Goal: Obtain resource: Obtain resource

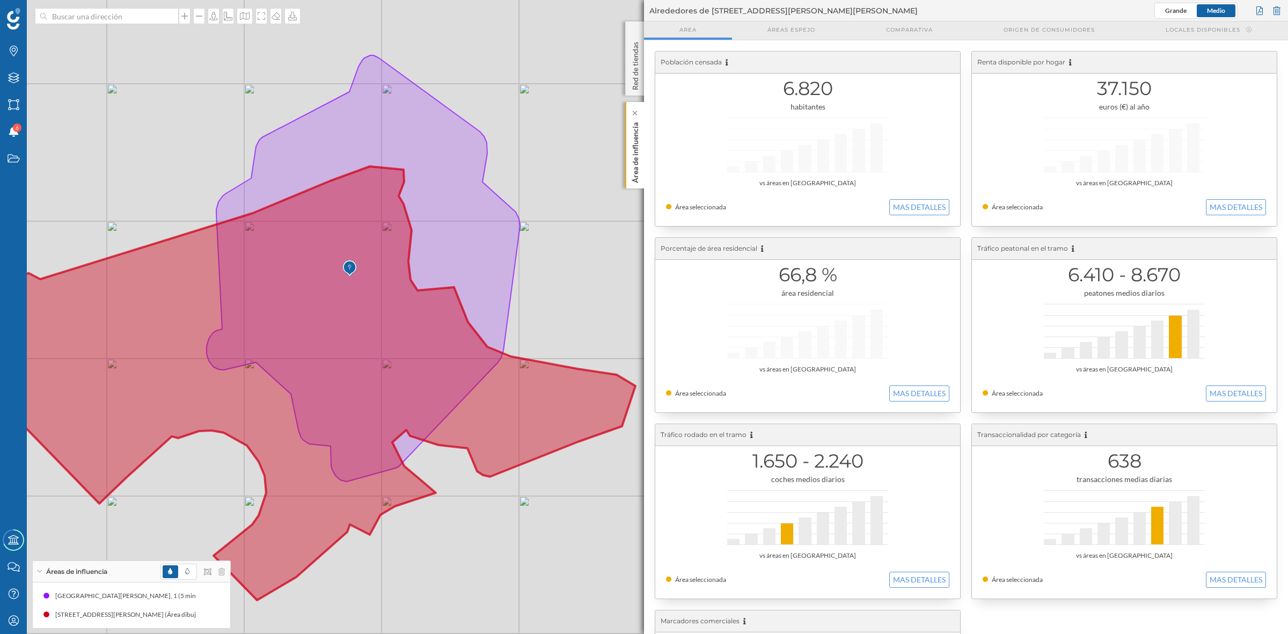
click at [640, 146] on p "Área de influencia" at bounding box center [635, 150] width 11 height 65
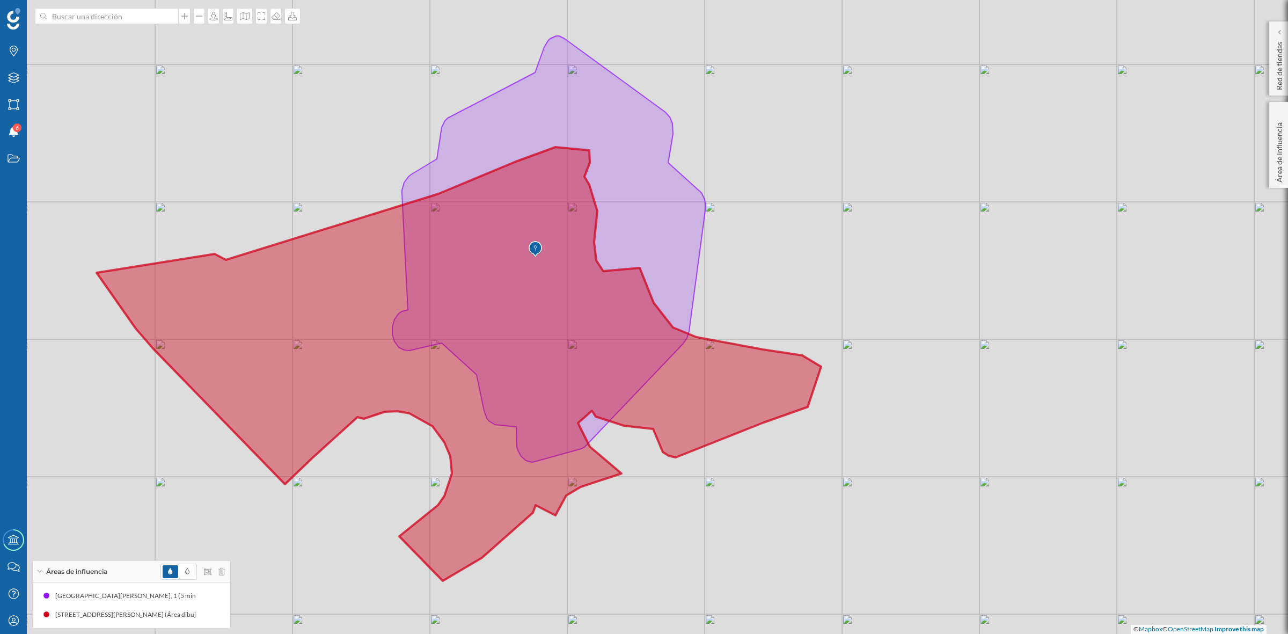
drag, startPoint x: 661, startPoint y: 297, endPoint x: 871, endPoint y: 269, distance: 211.6
click at [869, 272] on div "© Mapbox © OpenStreetMap Improve this map" at bounding box center [644, 317] width 1288 height 634
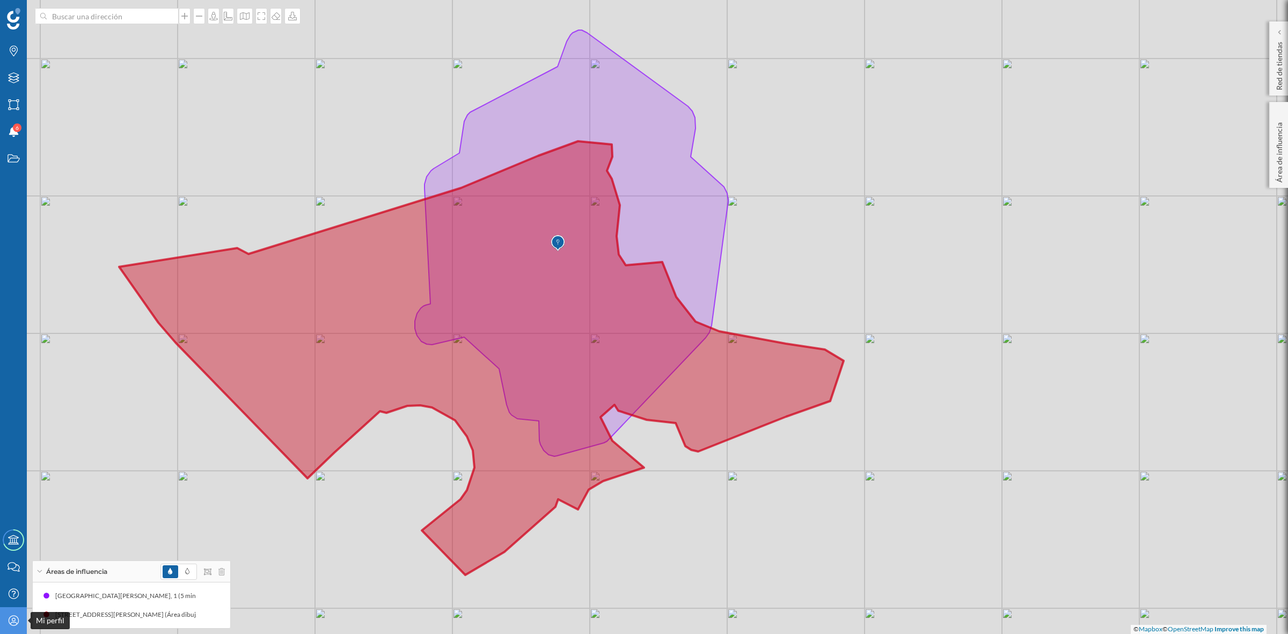
click at [9, 622] on icon at bounding box center [13, 620] width 10 height 10
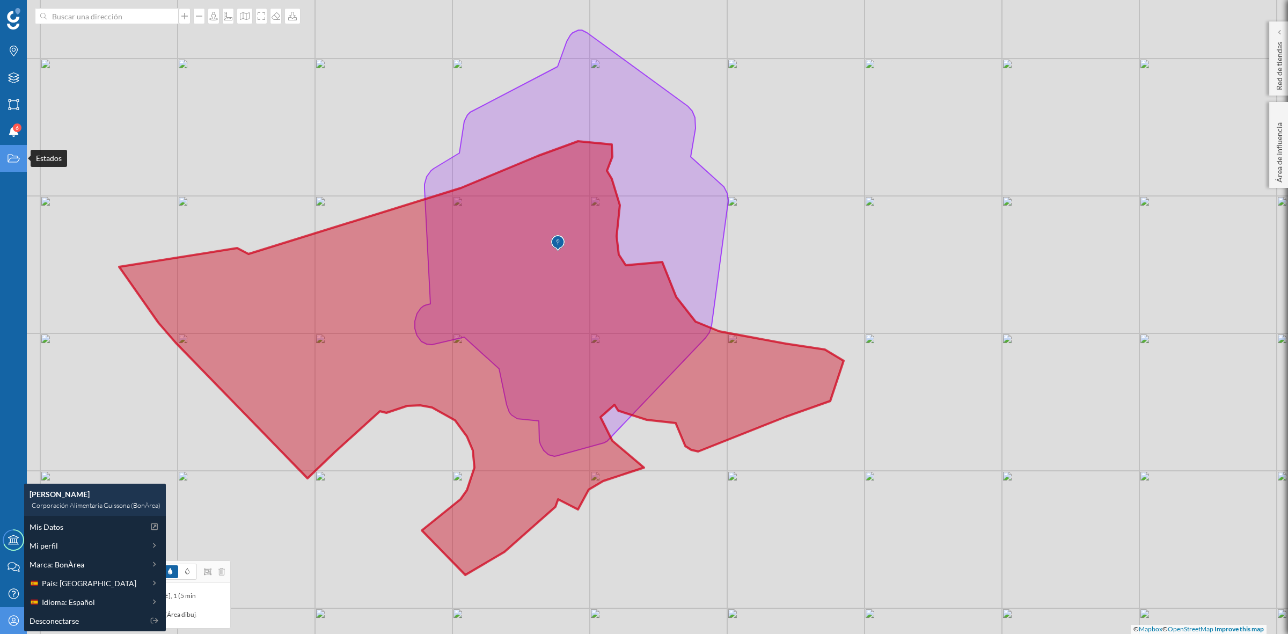
click at [12, 154] on icon "Estados" at bounding box center [13, 158] width 13 height 11
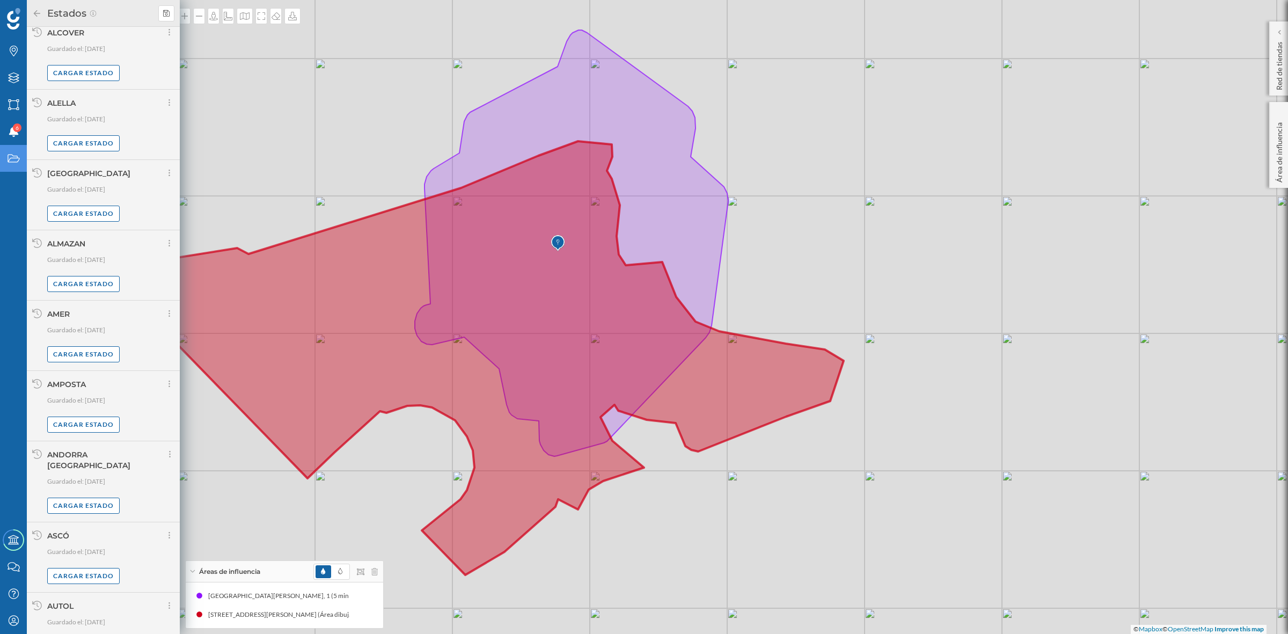
scroll to position [521, 0]
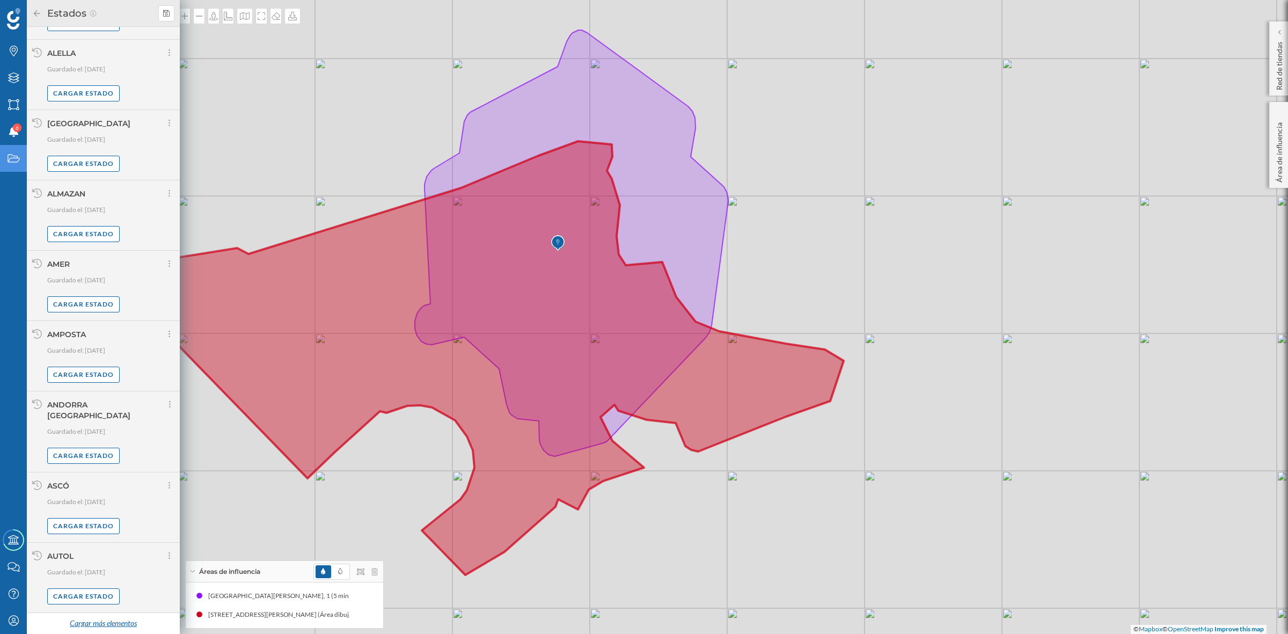
click at [116, 616] on div "Cargar más elementos" at bounding box center [103, 623] width 80 height 16
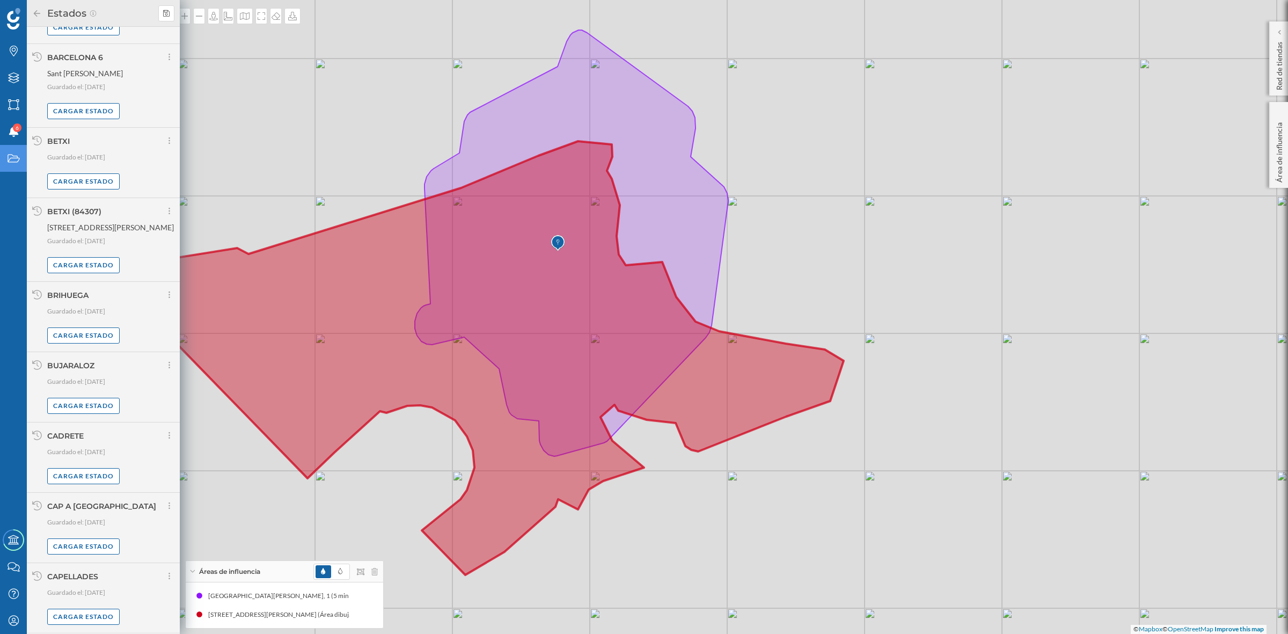
scroll to position [1672, 0]
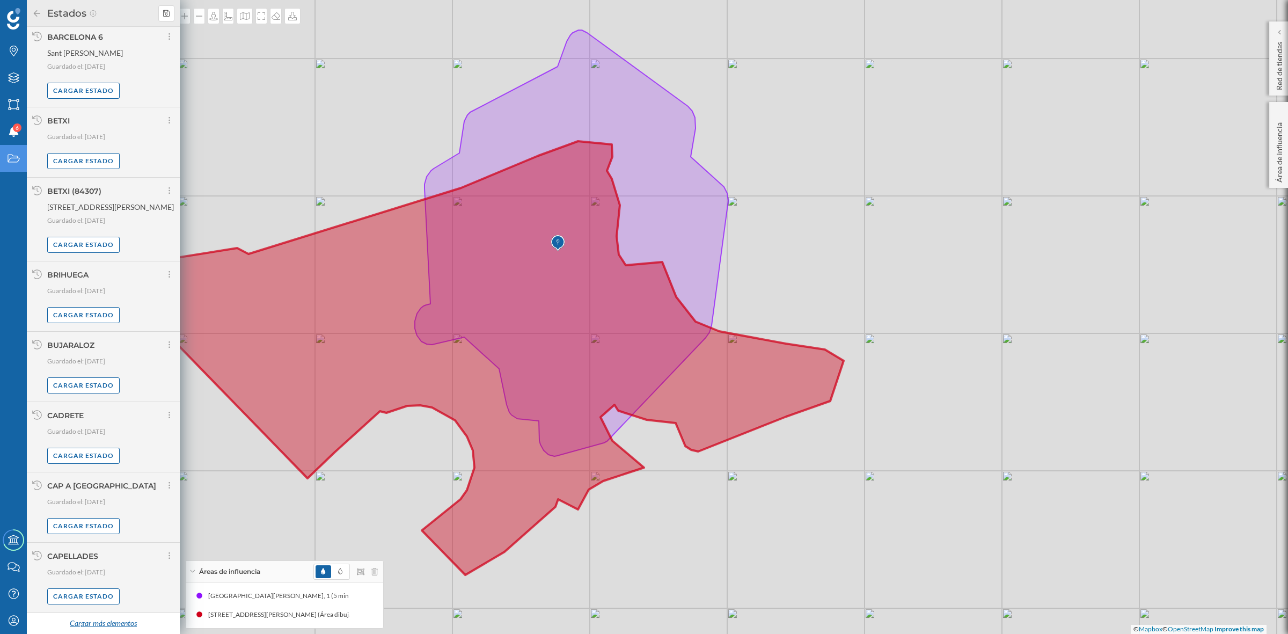
click at [105, 626] on div "Cargar más elementos" at bounding box center [103, 623] width 80 height 16
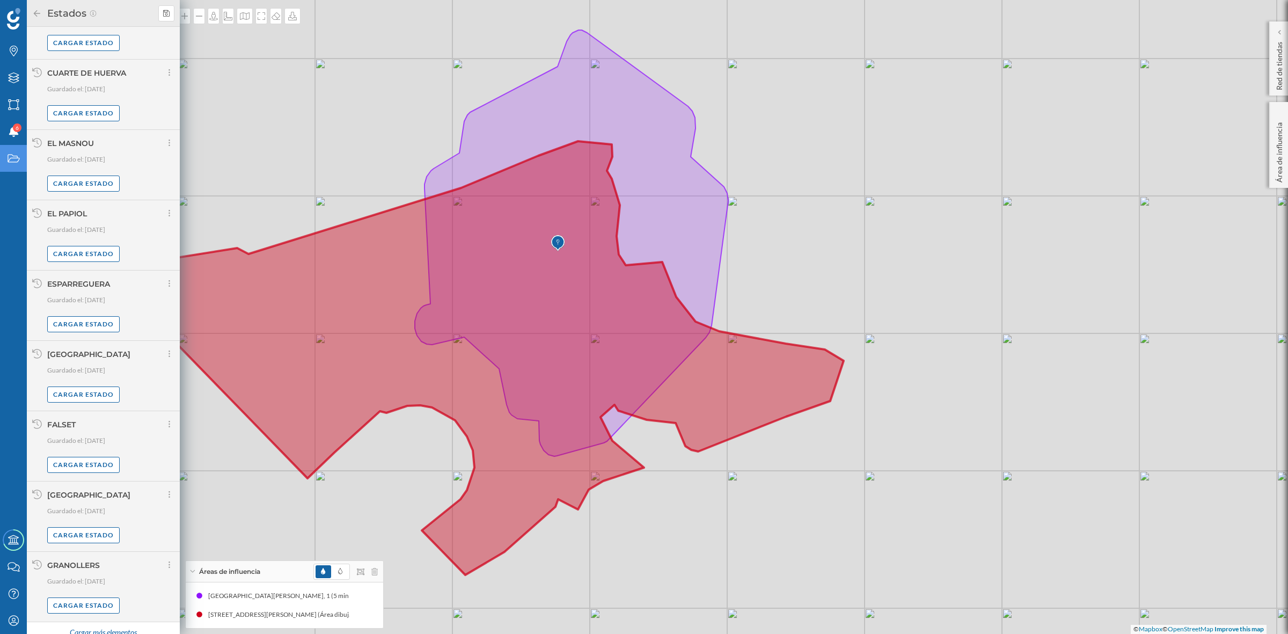
scroll to position [2776, 0]
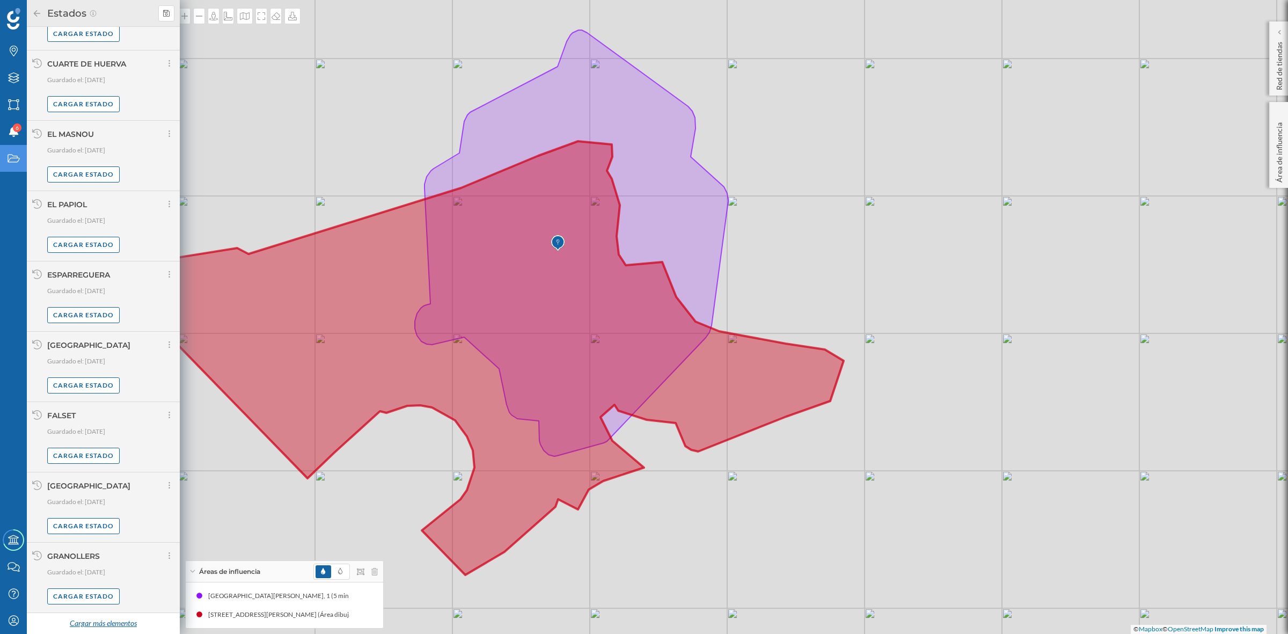
click at [119, 623] on div "Cargar más elementos" at bounding box center [103, 623] width 80 height 16
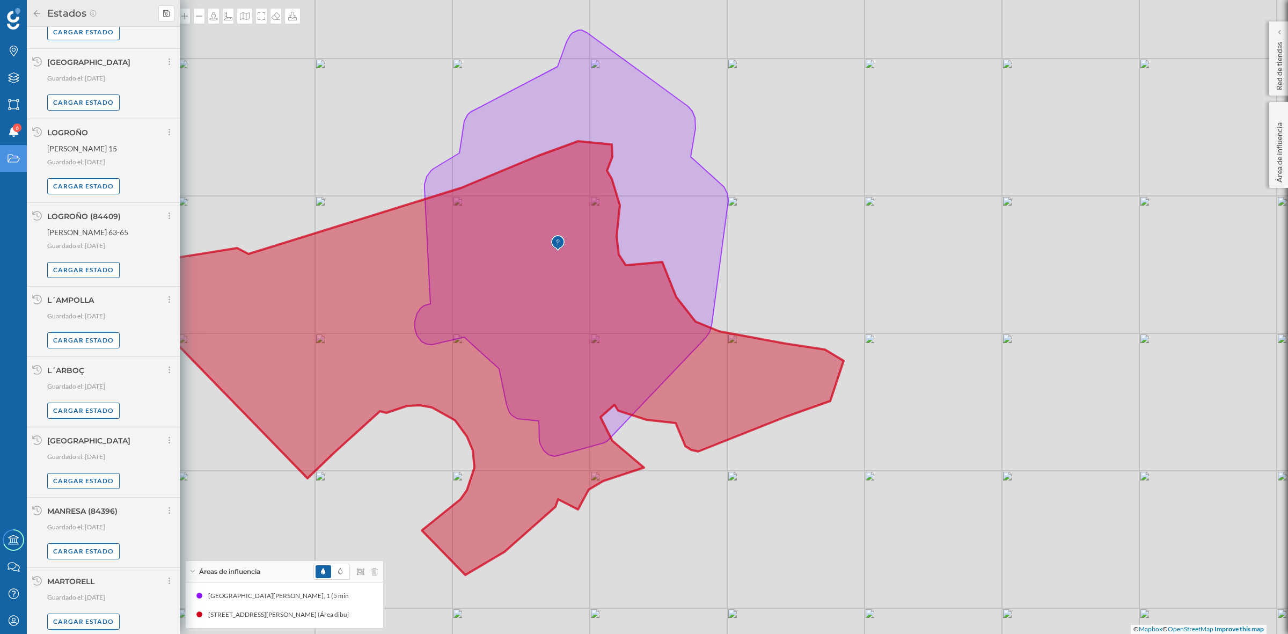
scroll to position [3886, 0]
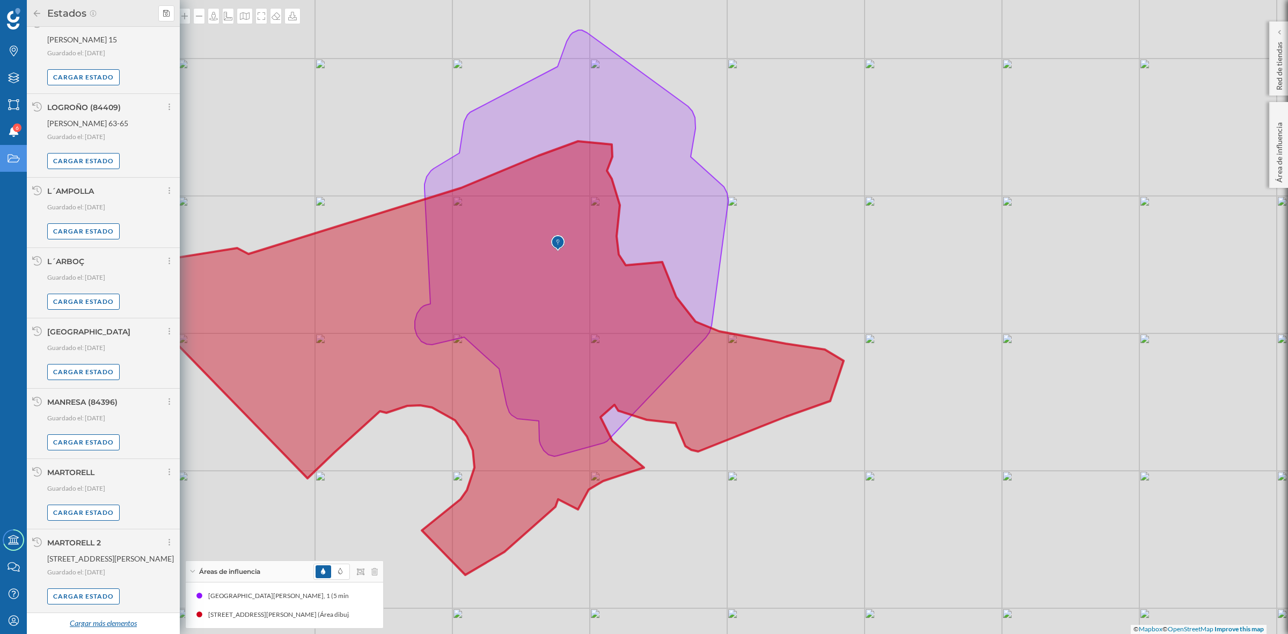
click at [100, 623] on div "Cargar más elementos" at bounding box center [103, 623] width 80 height 16
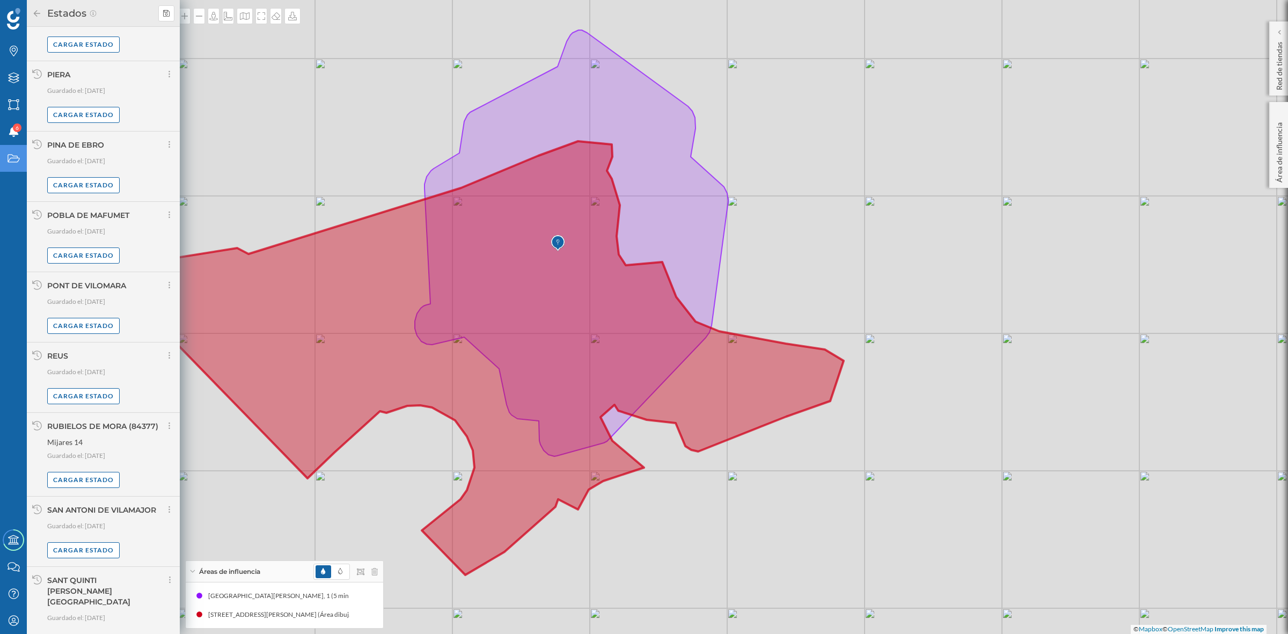
scroll to position [5029, 0]
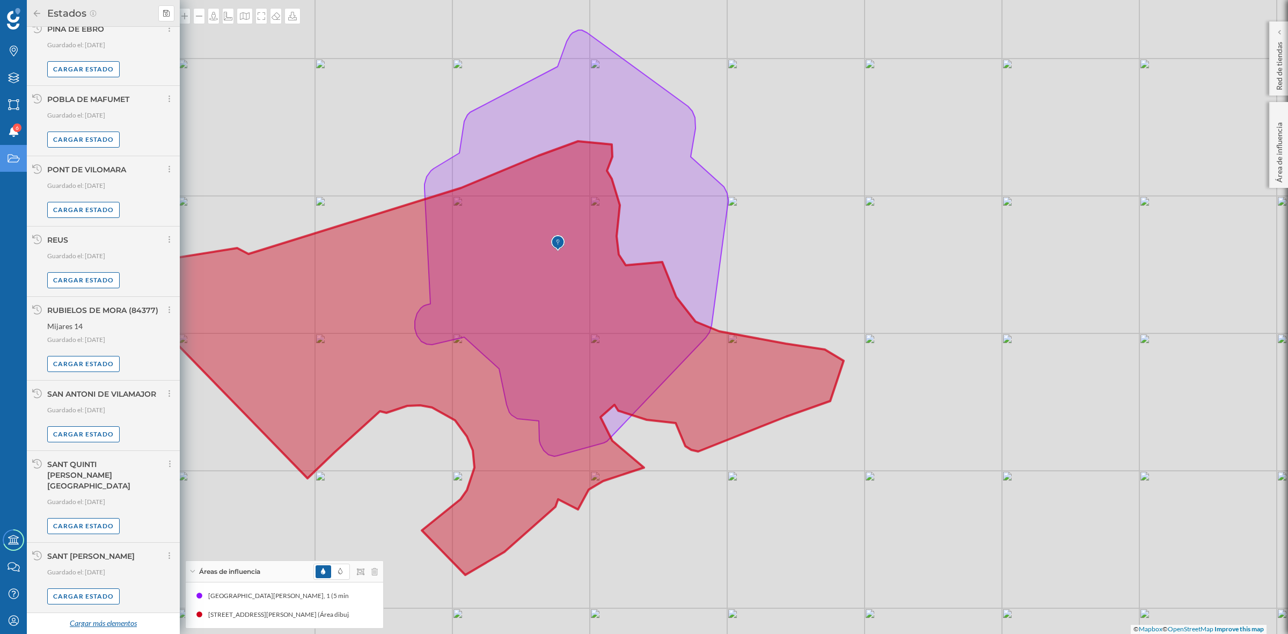
click at [85, 618] on div "Cargar más elementos" at bounding box center [103, 623] width 80 height 16
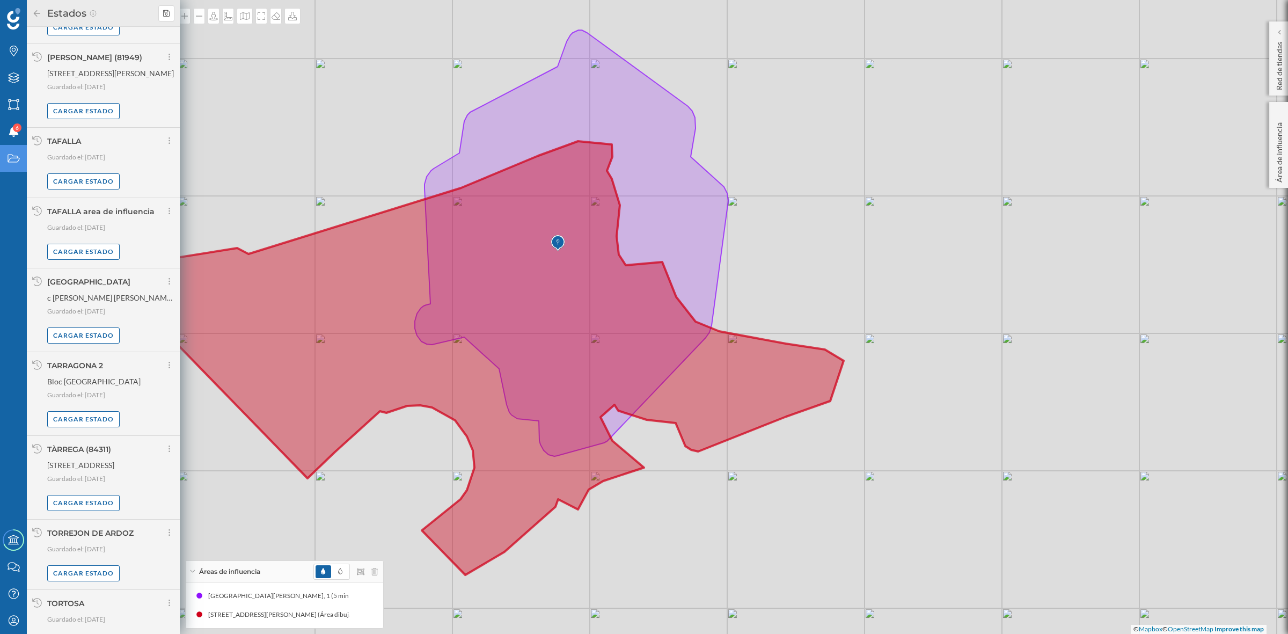
scroll to position [6160, 0]
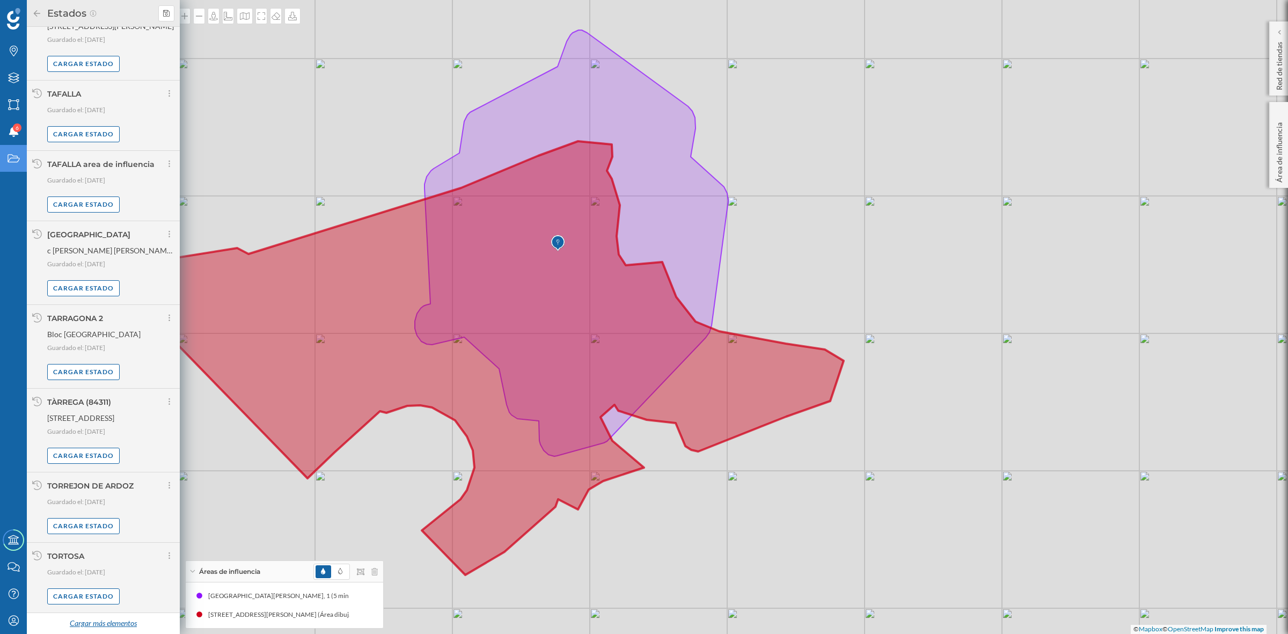
click at [96, 624] on div "Cargar más elementos" at bounding box center [103, 623] width 80 height 16
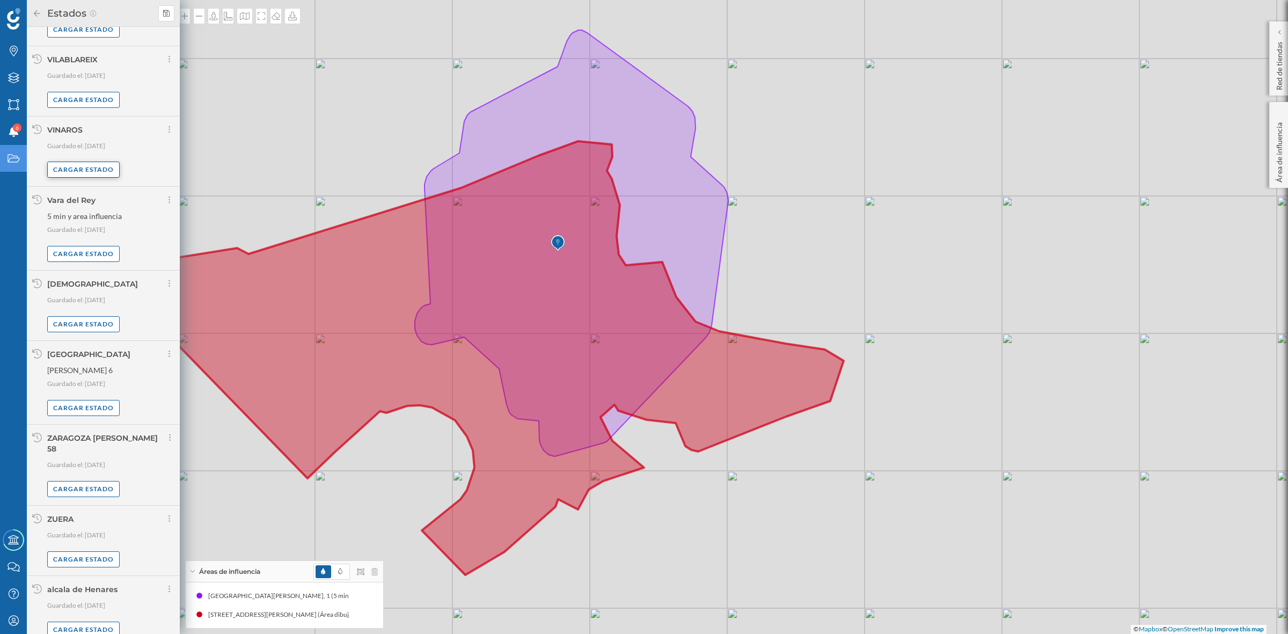
scroll to position [6810, 0]
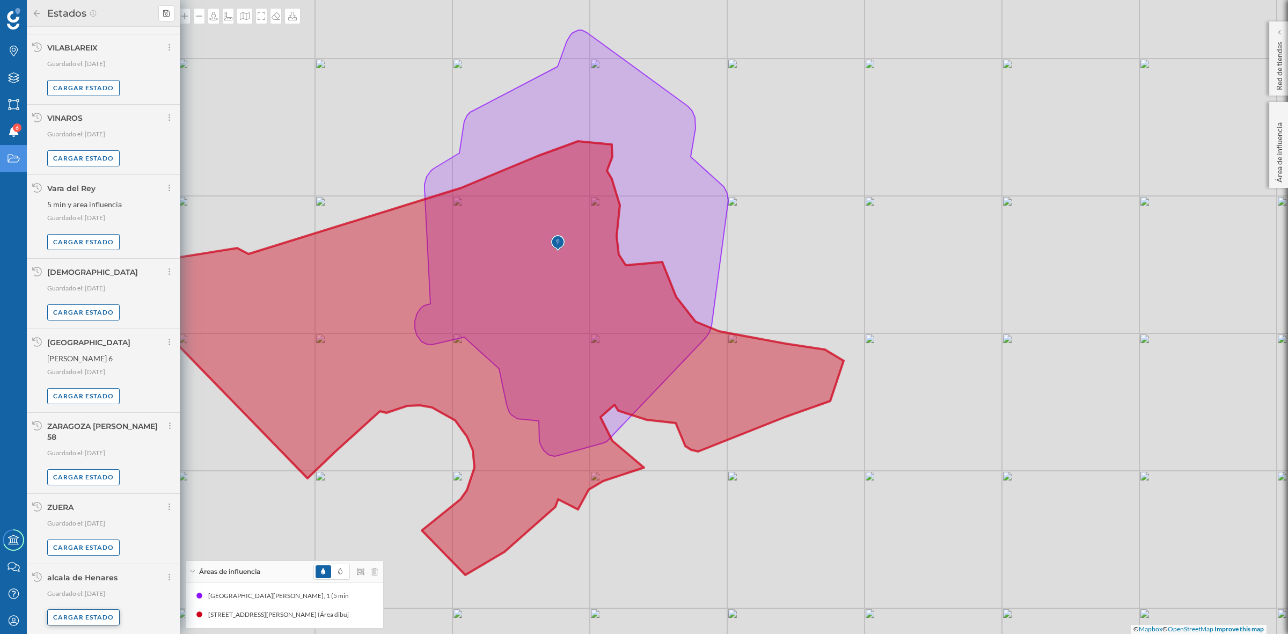
click at [87, 618] on div "Cargar estado" at bounding box center [83, 617] width 72 height 16
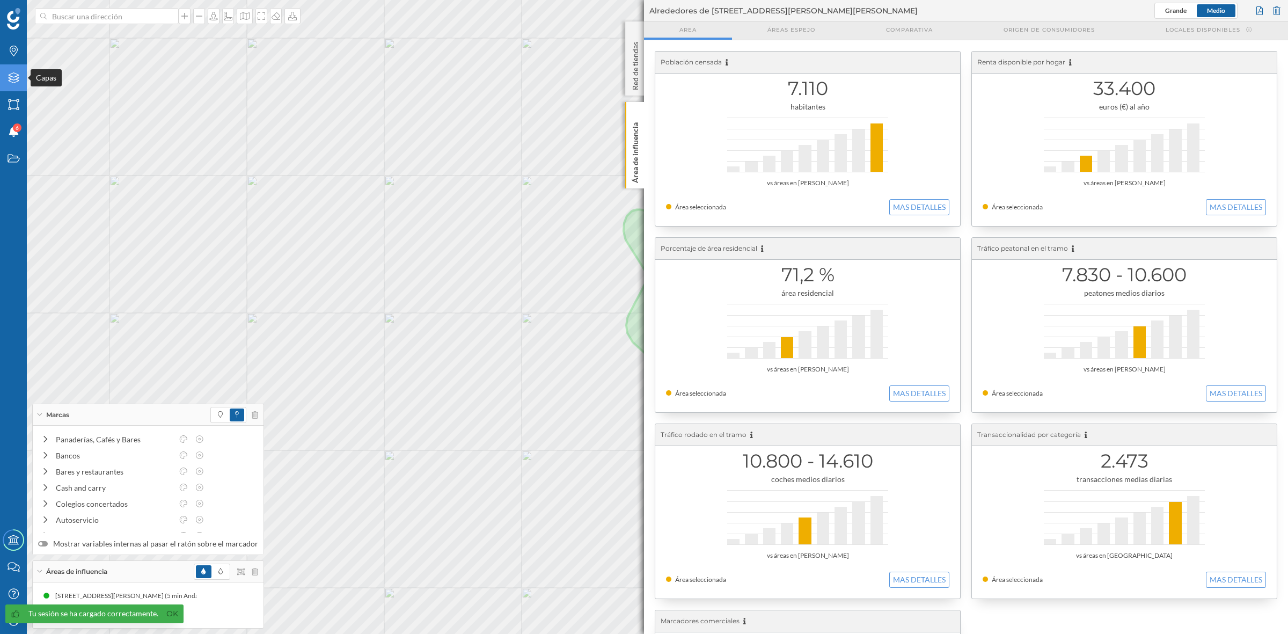
click at [10, 70] on div "Capas" at bounding box center [13, 77] width 27 height 27
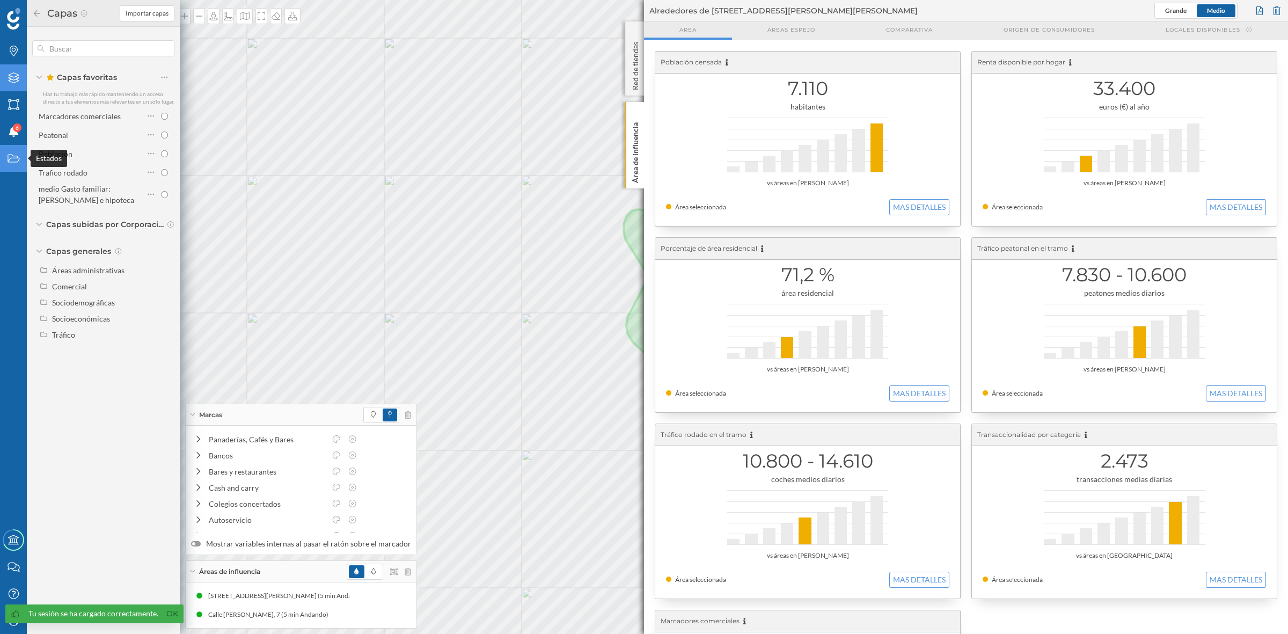
click at [5, 156] on div "Estados" at bounding box center [13, 158] width 27 height 27
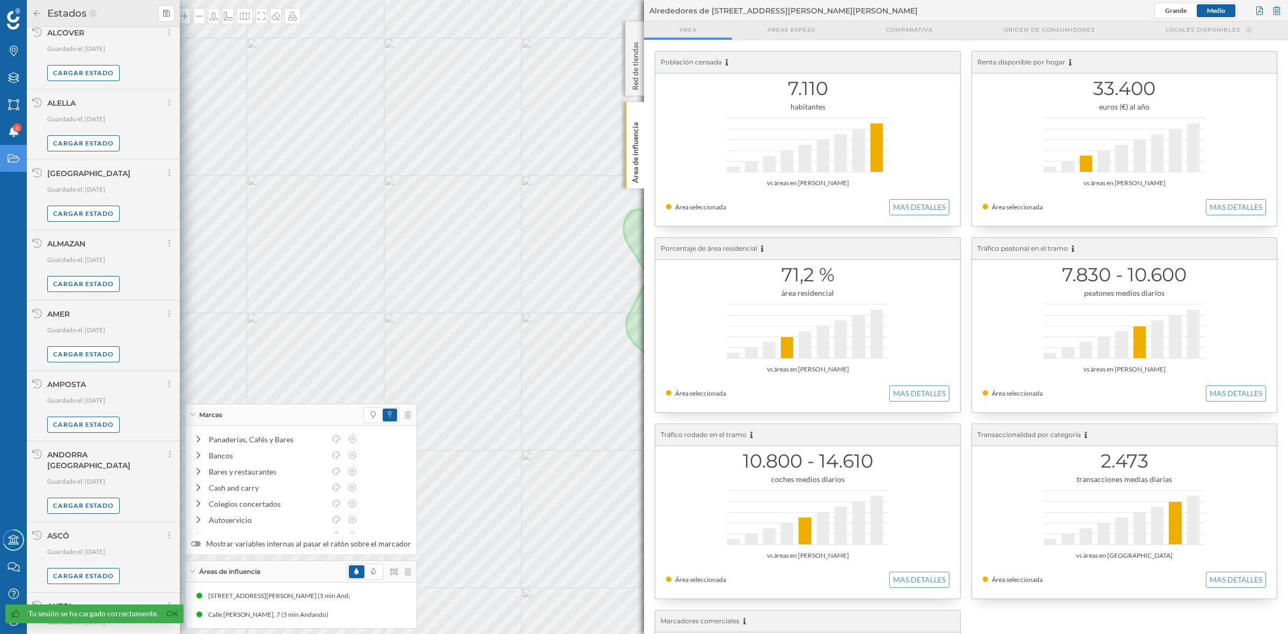
scroll to position [521, 0]
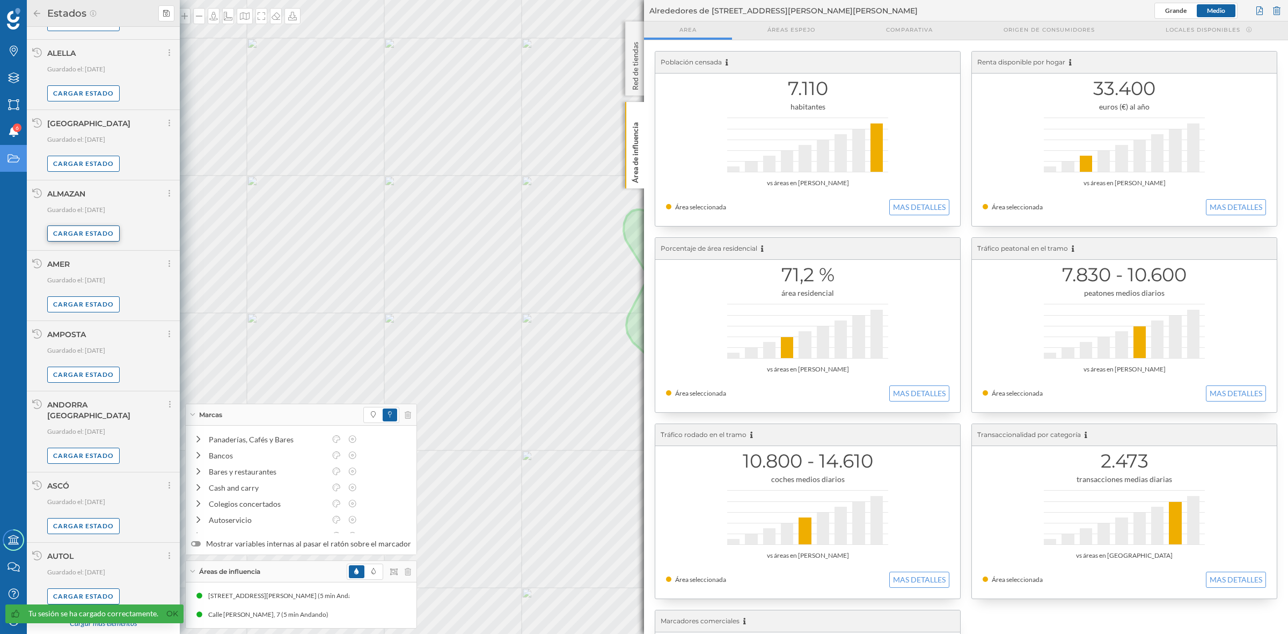
click at [77, 241] on div "Cargar estado" at bounding box center [83, 233] width 72 height 16
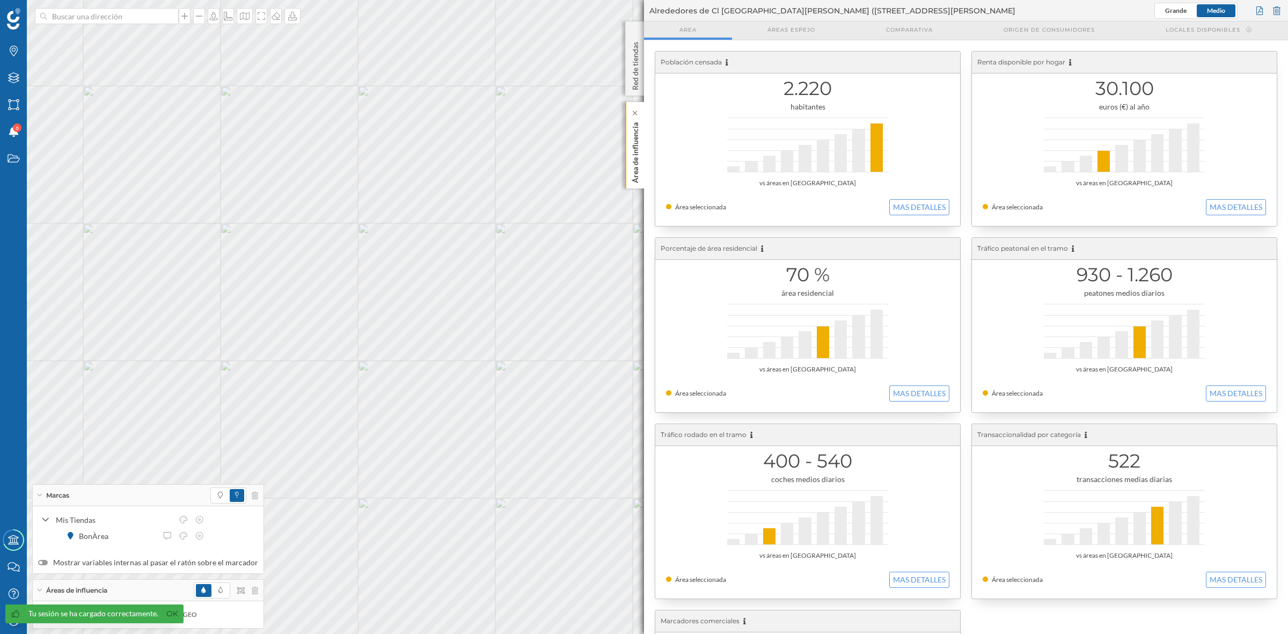
click at [637, 146] on p "Área de influencia" at bounding box center [635, 150] width 11 height 65
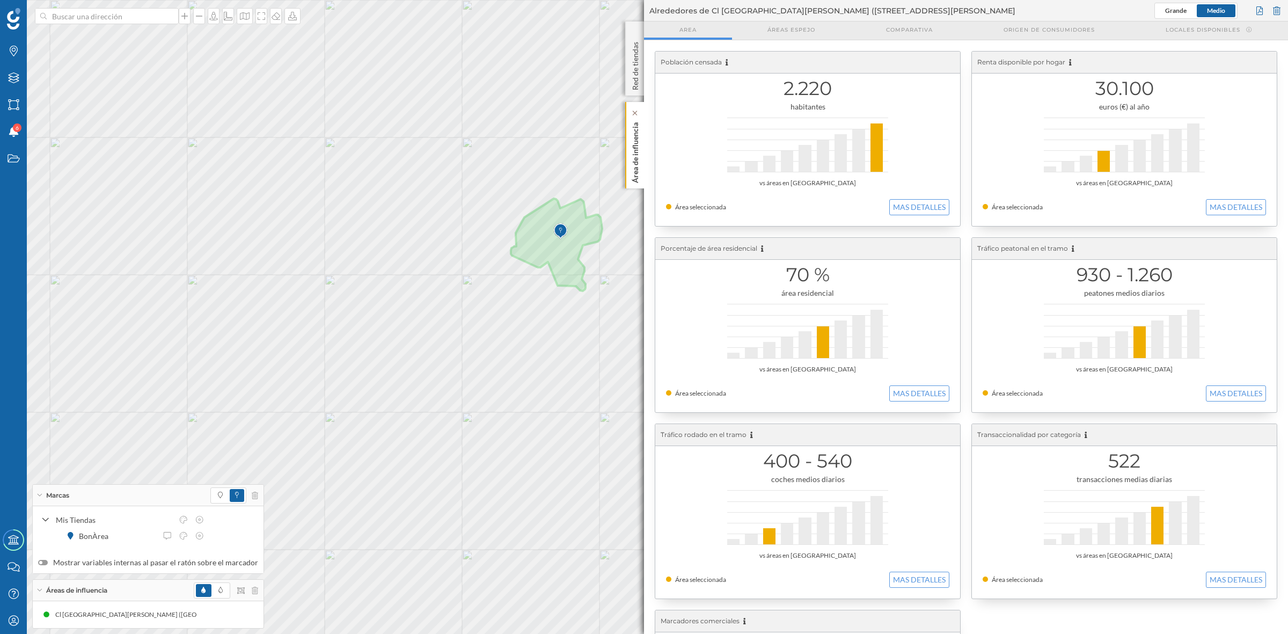
click at [640, 149] on div "Área de influencia" at bounding box center [634, 145] width 19 height 86
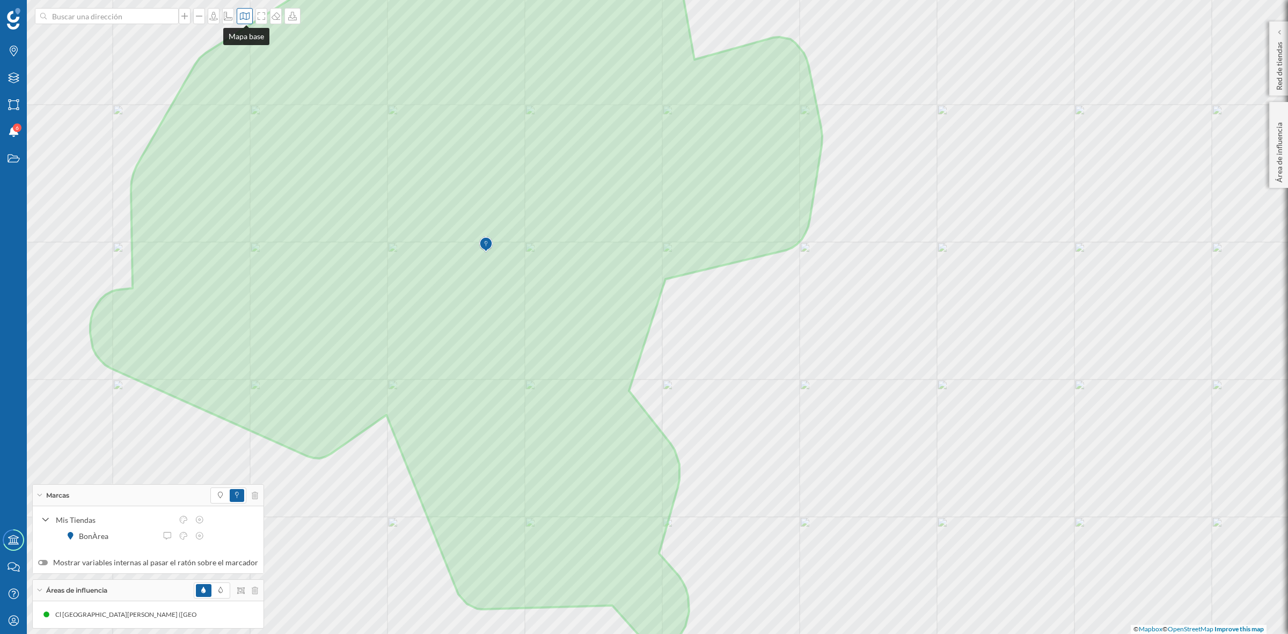
click at [245, 19] on icon at bounding box center [245, 16] width 10 height 8
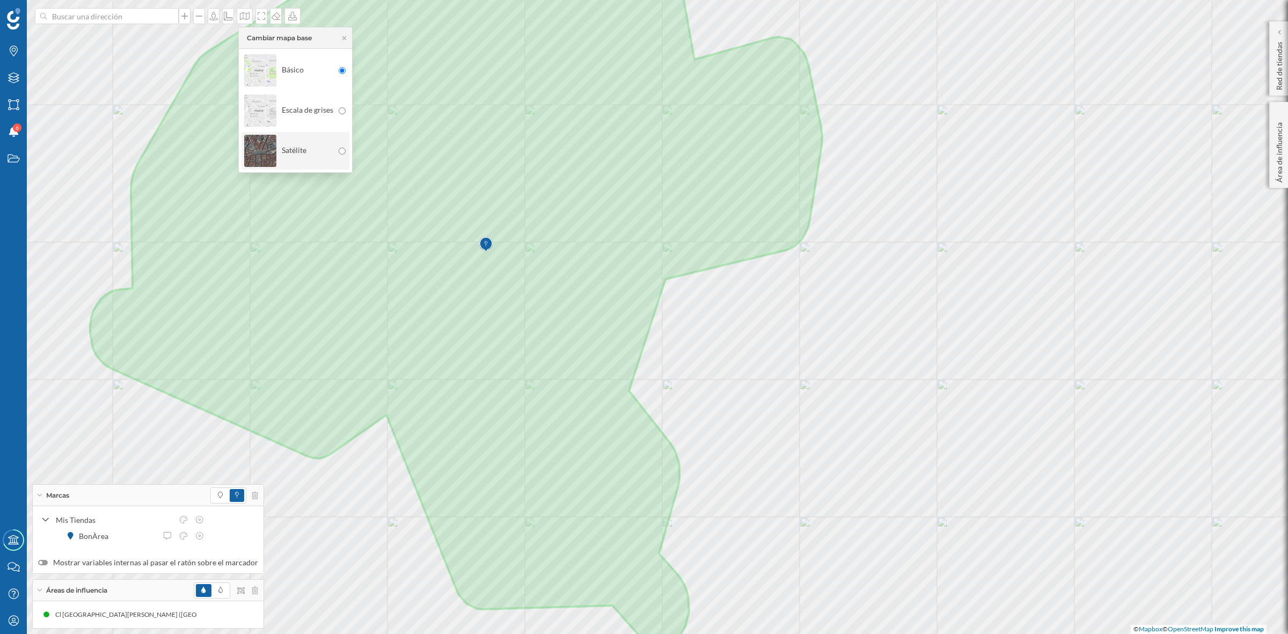
click at [266, 148] on img at bounding box center [260, 151] width 32 height 38
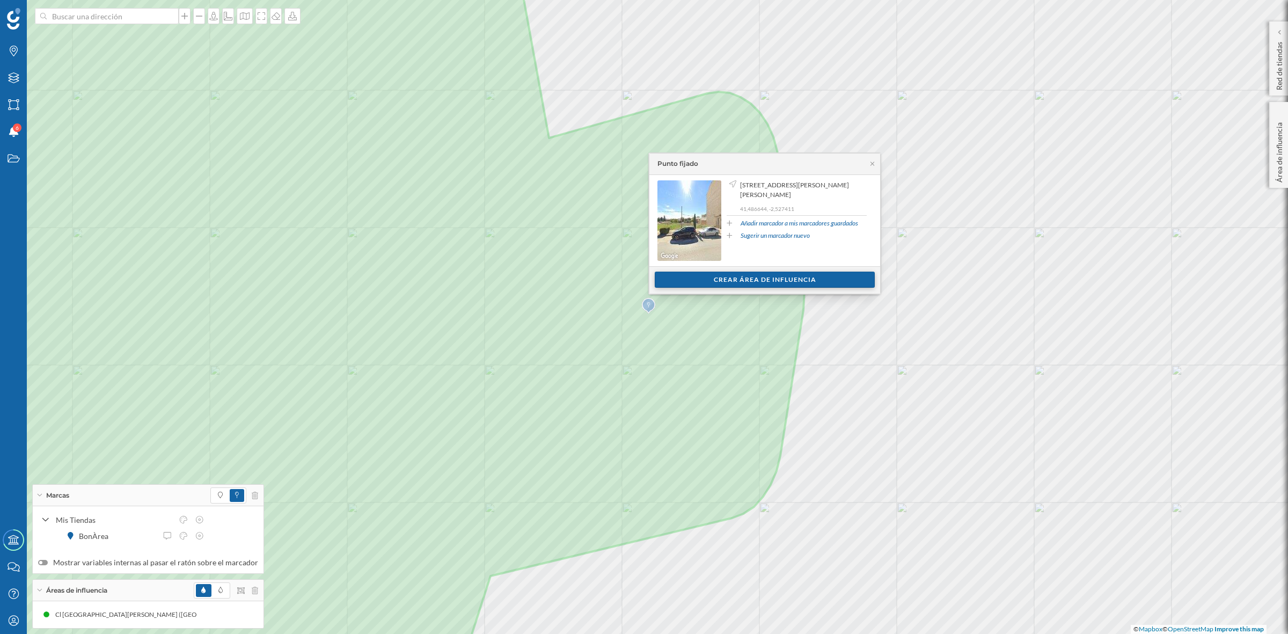
click at [800, 280] on div "Crear área de influencia" at bounding box center [765, 280] width 220 height 16
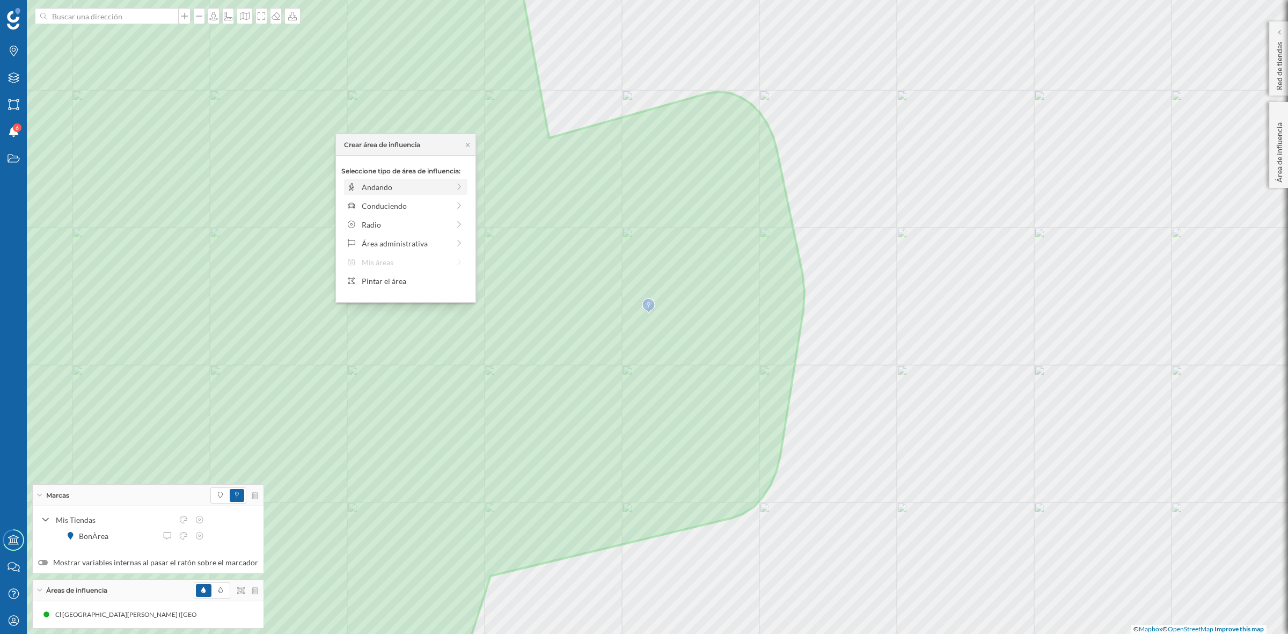
click at [387, 189] on div "Andando" at bounding box center [405, 186] width 87 height 11
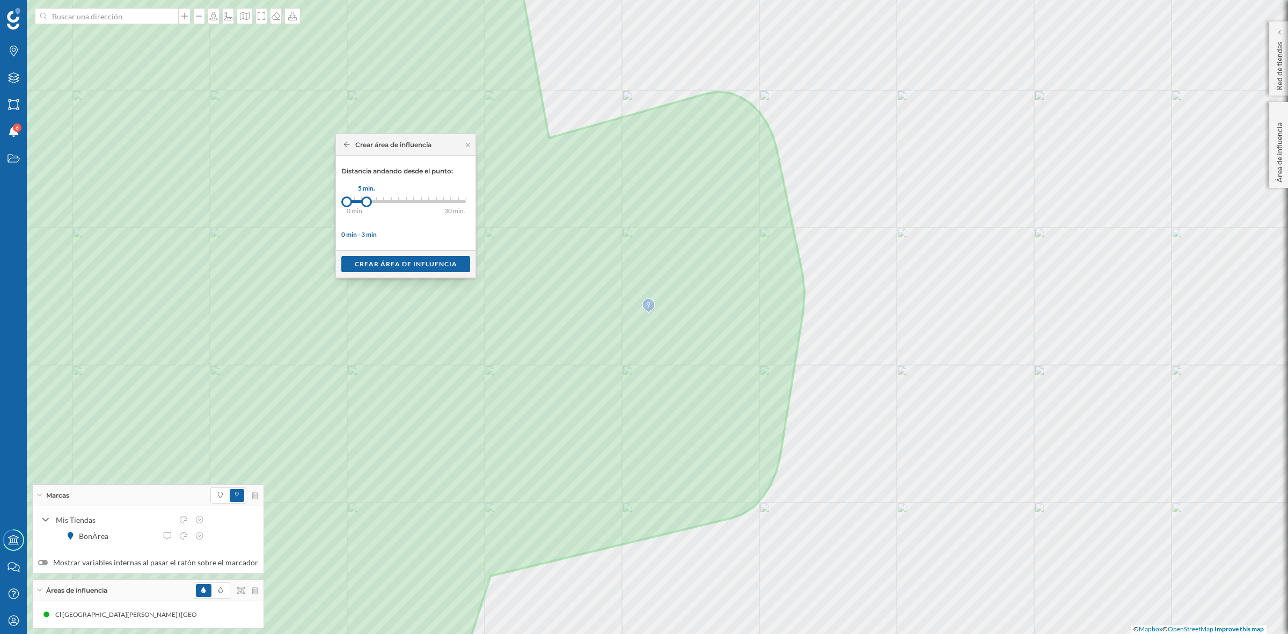
drag, startPoint x: 355, startPoint y: 203, endPoint x: 367, endPoint y: 203, distance: 11.3
click at [367, 203] on div at bounding box center [366, 201] width 11 height 11
click at [387, 261] on div "Crear área de influencia" at bounding box center [405, 263] width 129 height 16
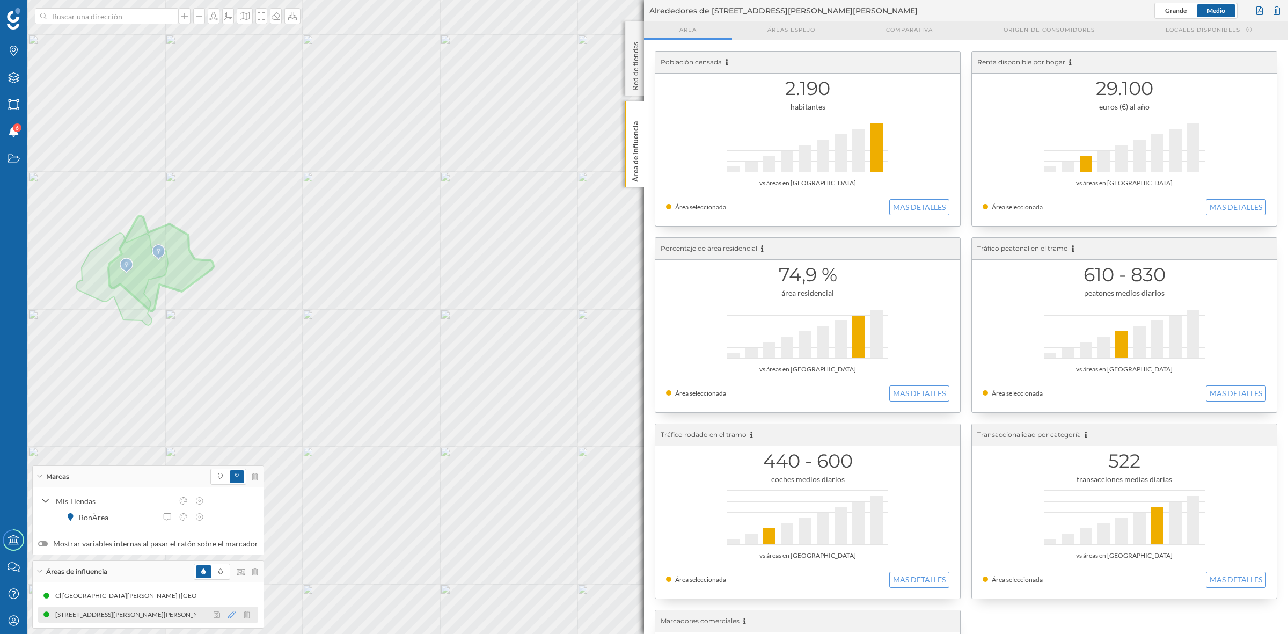
click at [228, 614] on icon at bounding box center [232, 615] width 8 height 8
click at [173, 521] on div at bounding box center [171, 522] width 11 height 11
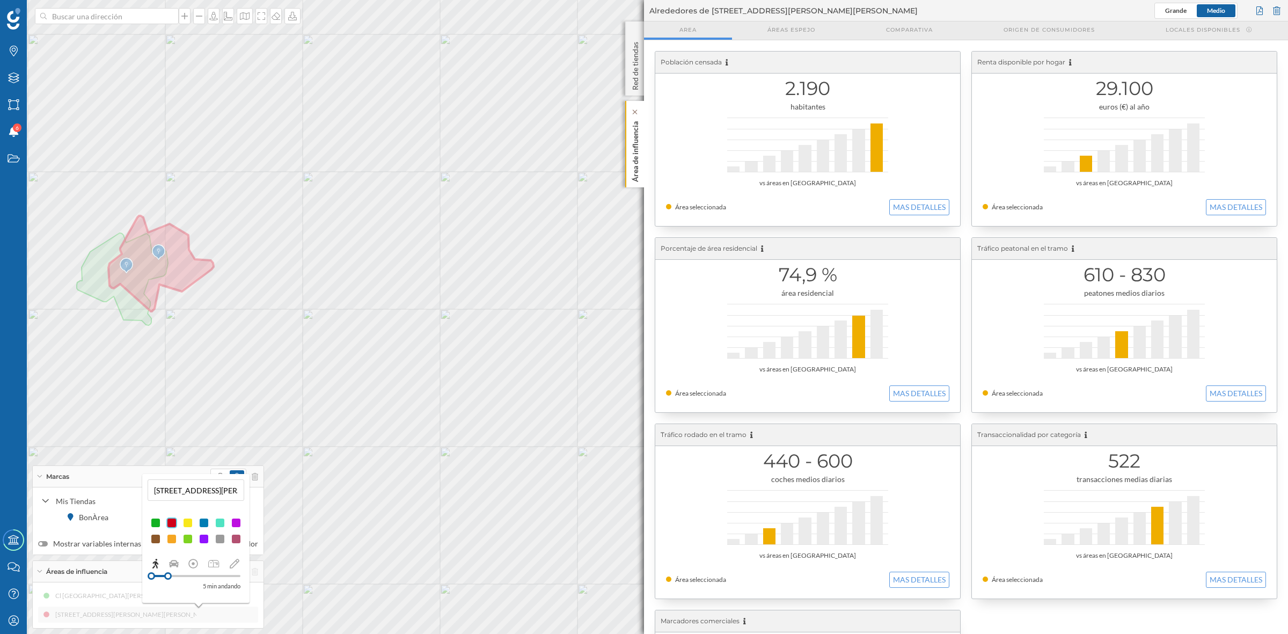
click at [634, 175] on p "Área de influencia" at bounding box center [635, 149] width 11 height 65
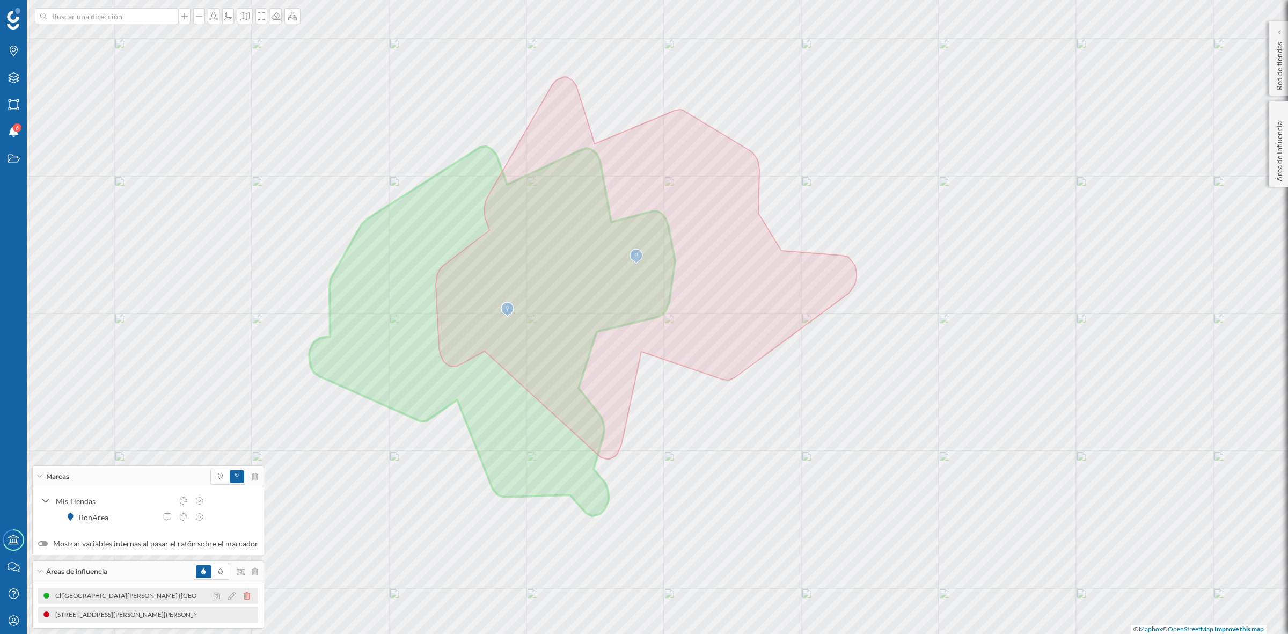
click at [244, 593] on icon at bounding box center [247, 596] width 6 height 8
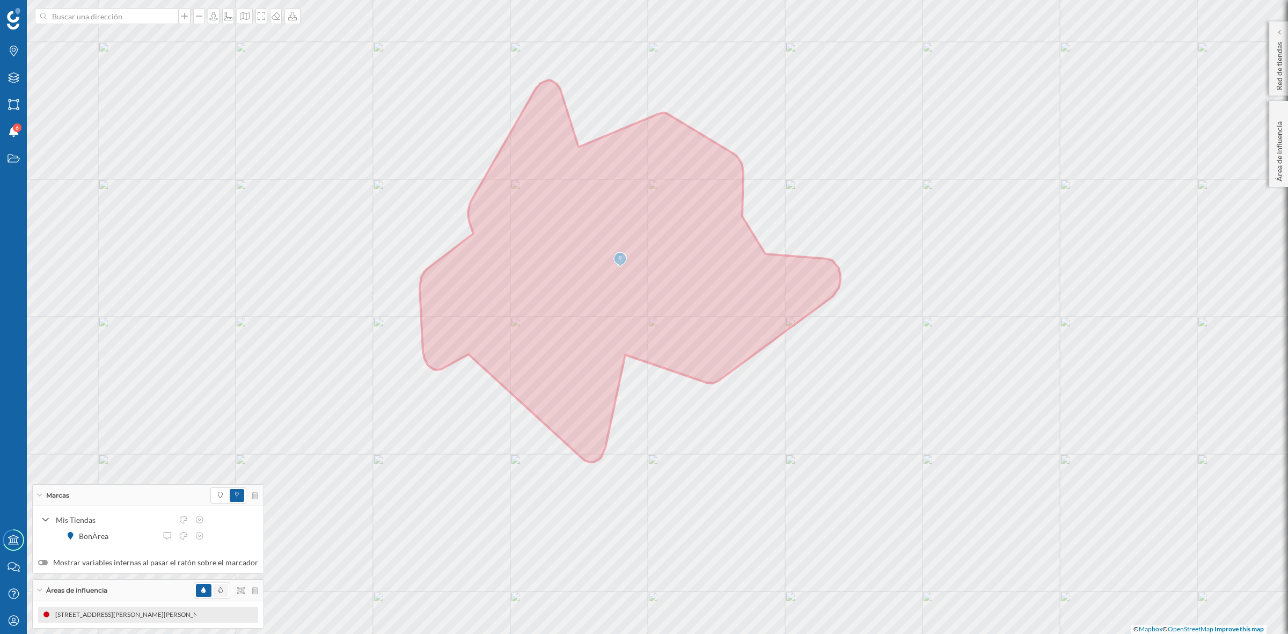
click at [218, 590] on span at bounding box center [220, 590] width 15 height 13
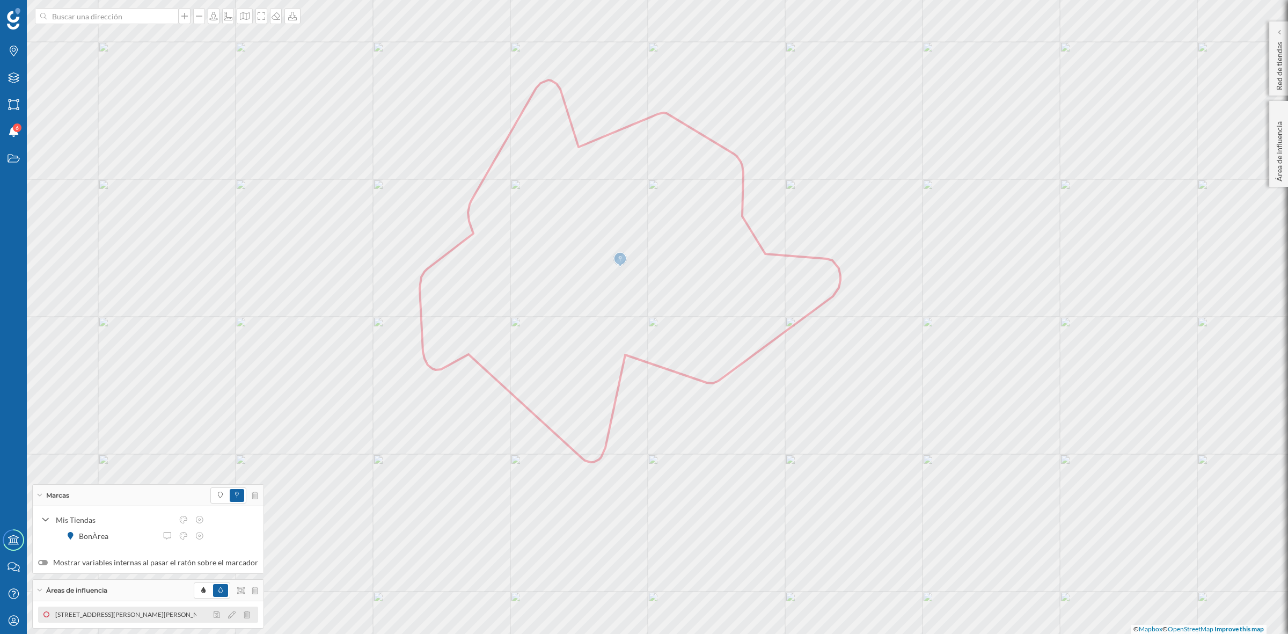
click at [228, 617] on icon at bounding box center [232, 615] width 8 height 8
click at [155, 521] on div at bounding box center [155, 522] width 11 height 11
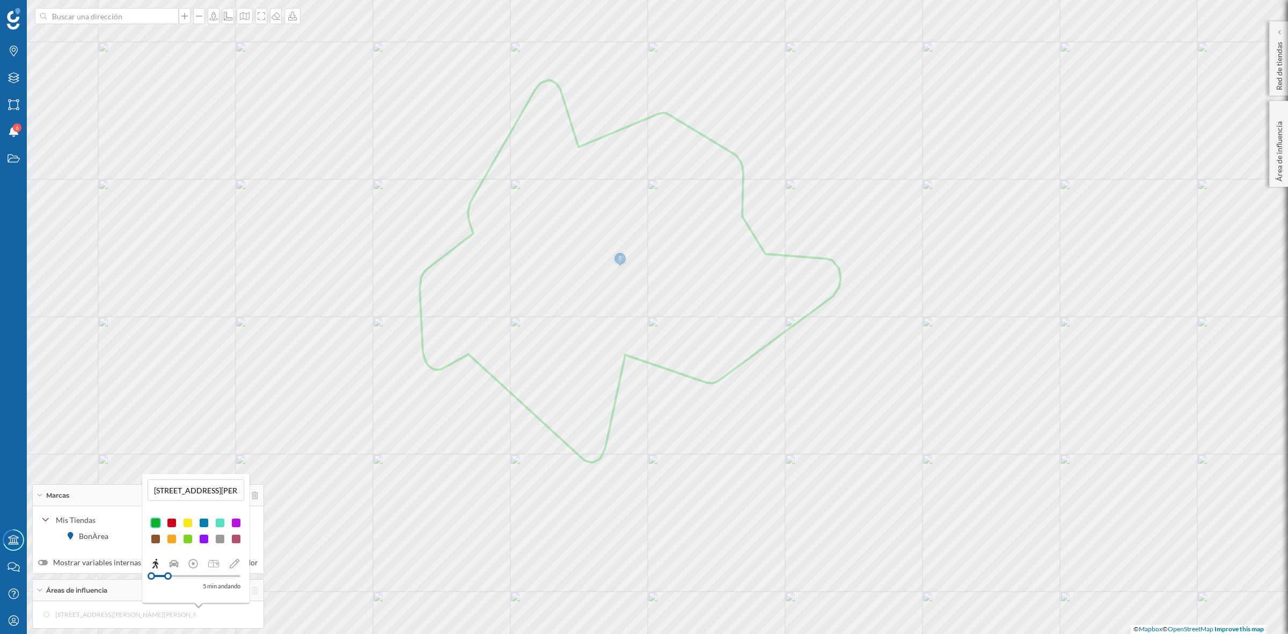
click at [184, 519] on div at bounding box center [187, 522] width 11 height 11
click at [221, 523] on div at bounding box center [220, 522] width 11 height 11
click at [172, 538] on div at bounding box center [171, 538] width 11 height 11
click at [187, 537] on div at bounding box center [187, 538] width 11 height 11
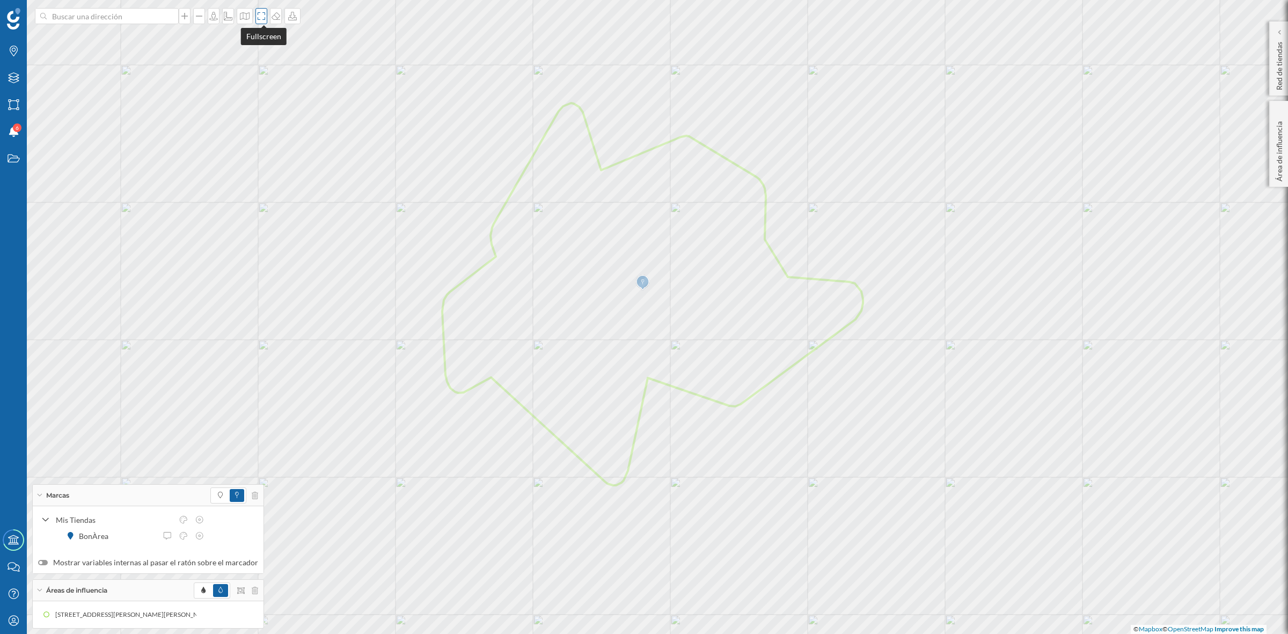
click at [263, 13] on icon at bounding box center [261, 16] width 11 height 9
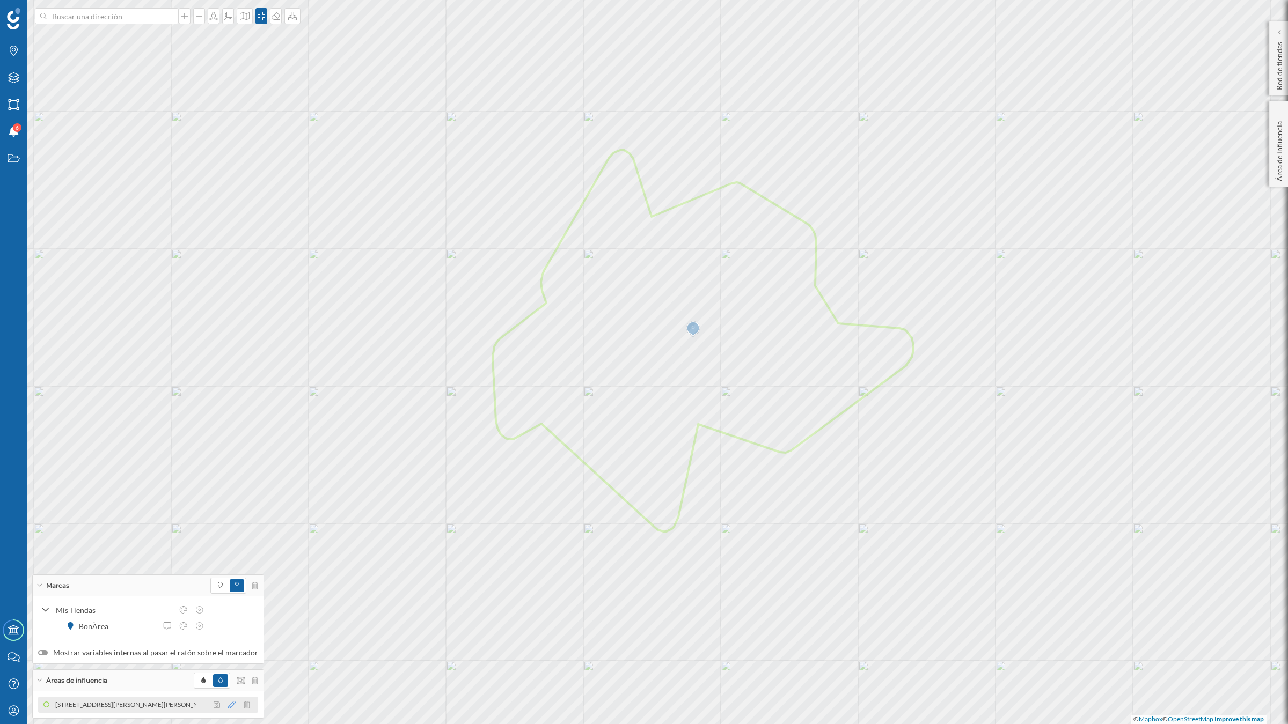
click at [228, 633] on icon at bounding box center [232, 705] width 8 height 8
click at [187, 608] on div at bounding box center [187, 612] width 11 height 11
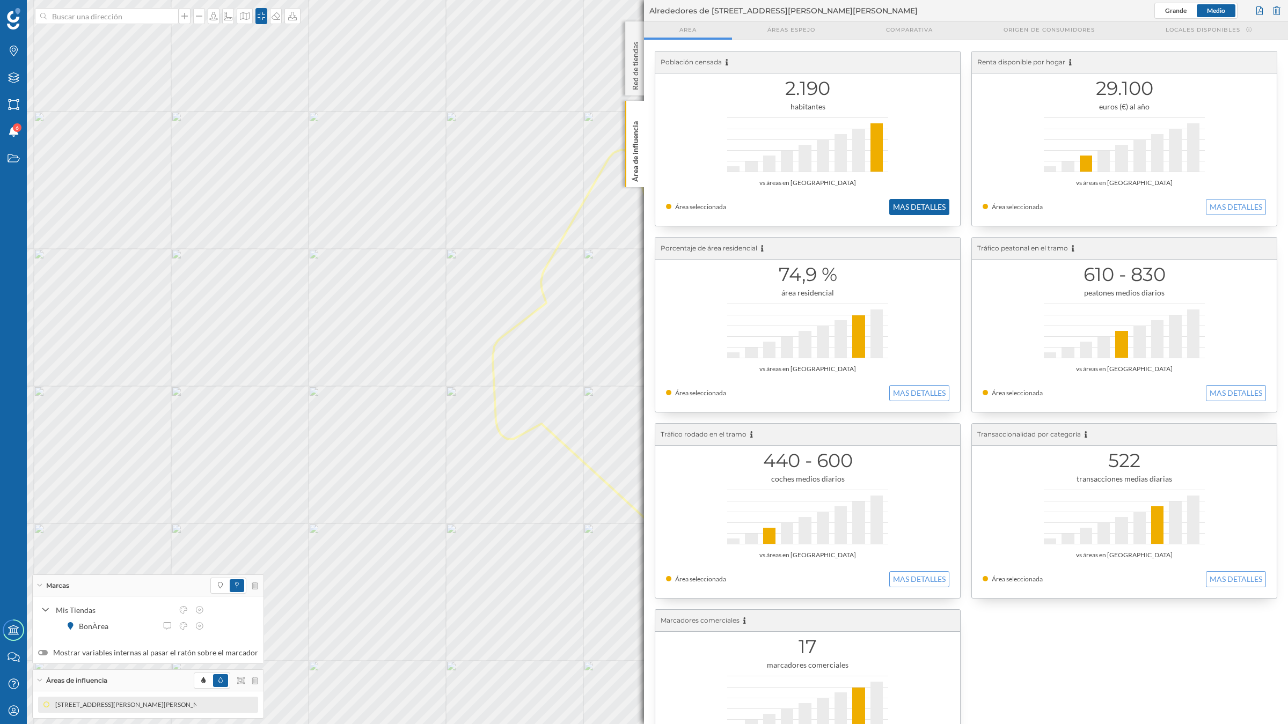
click at [926, 212] on button "MAS DETALLES" at bounding box center [919, 207] width 60 height 16
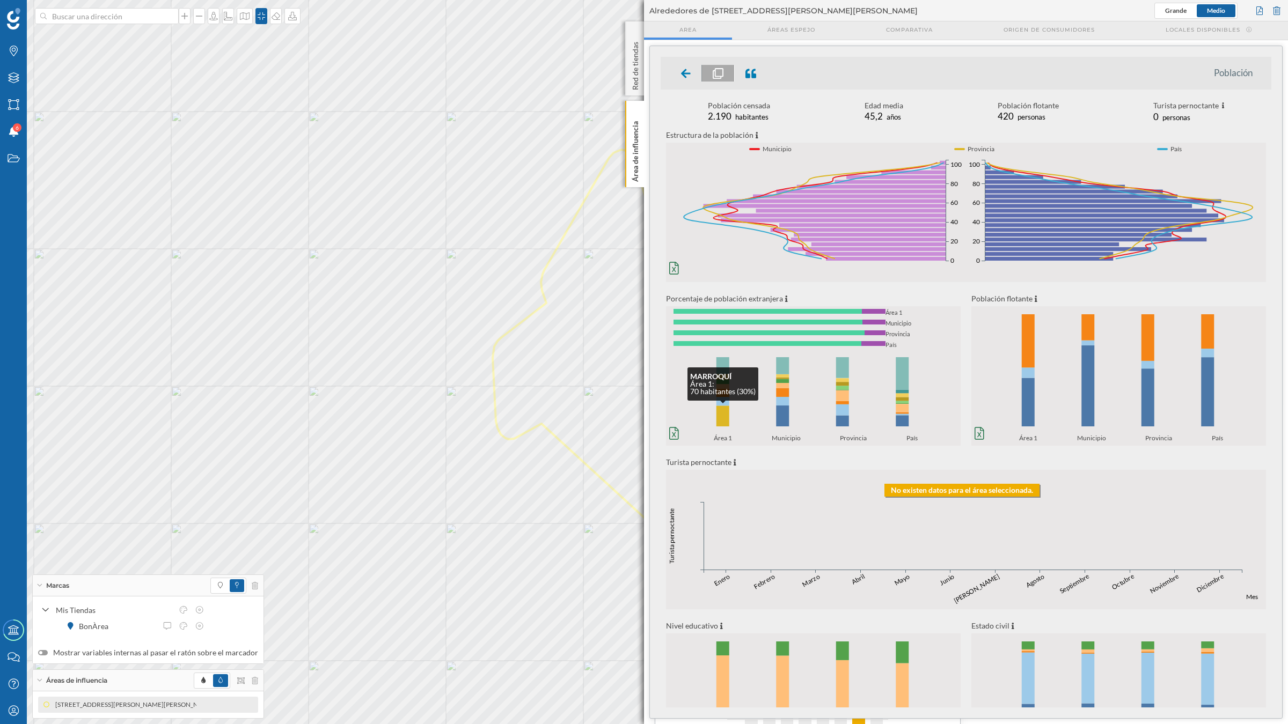
click at [728, 416] on rect at bounding box center [722, 416] width 13 height 21
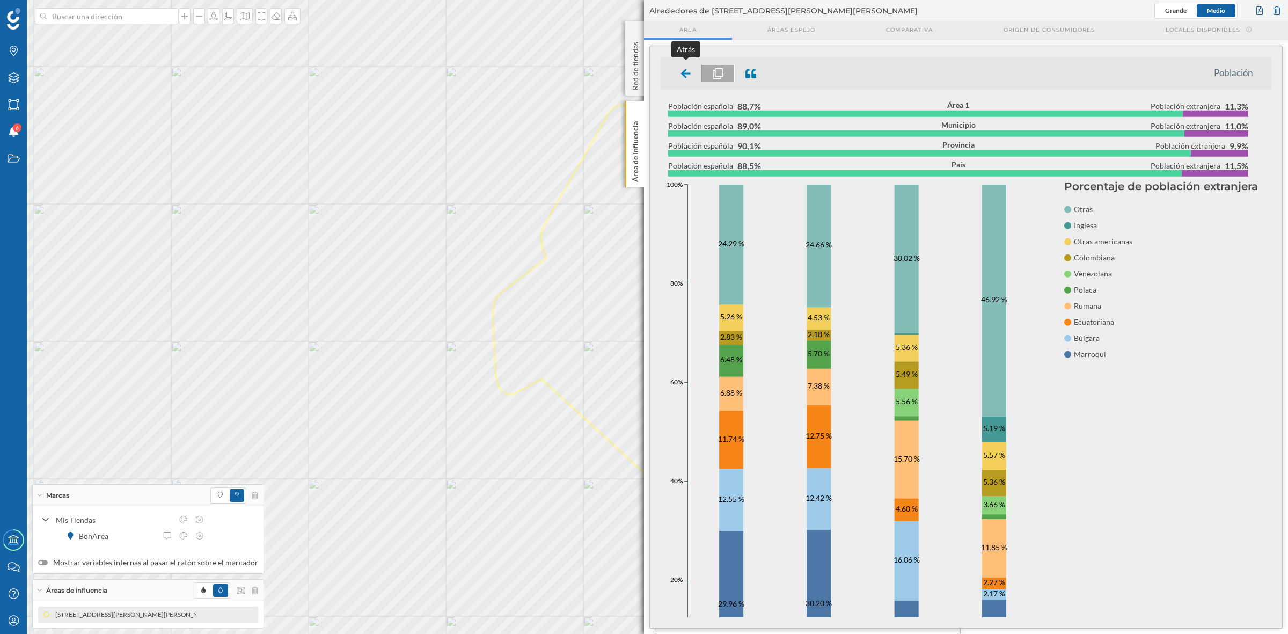
click at [679, 68] on div at bounding box center [686, 73] width 32 height 17
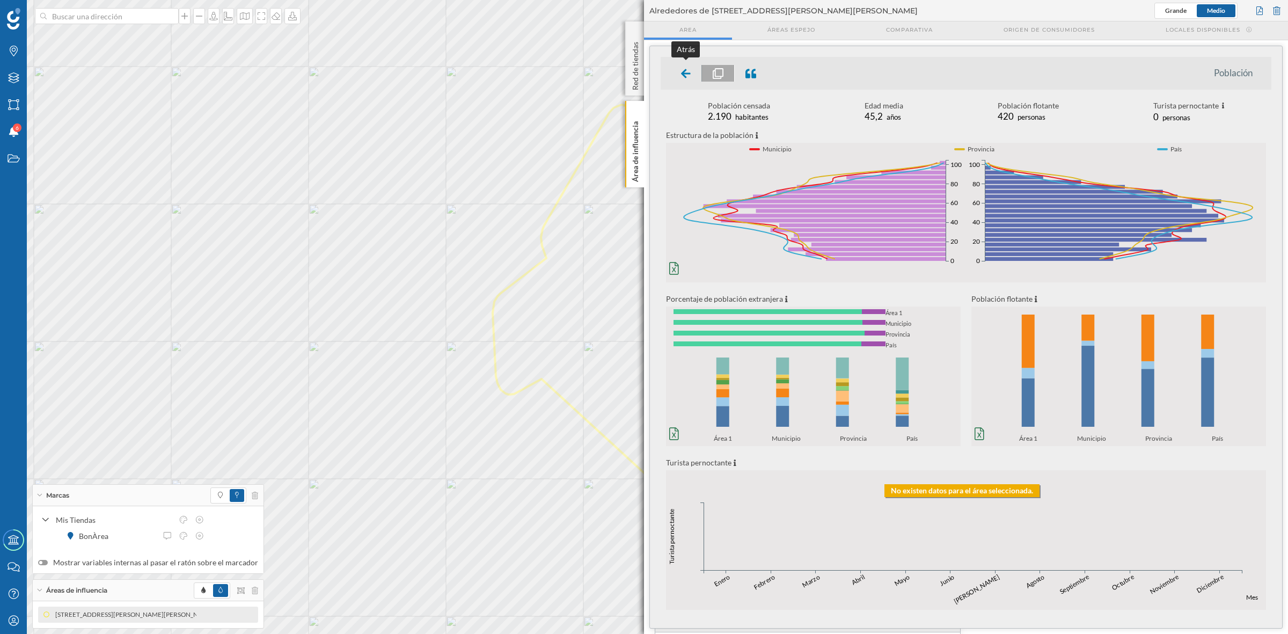
click at [681, 73] on icon at bounding box center [686, 73] width 10 height 9
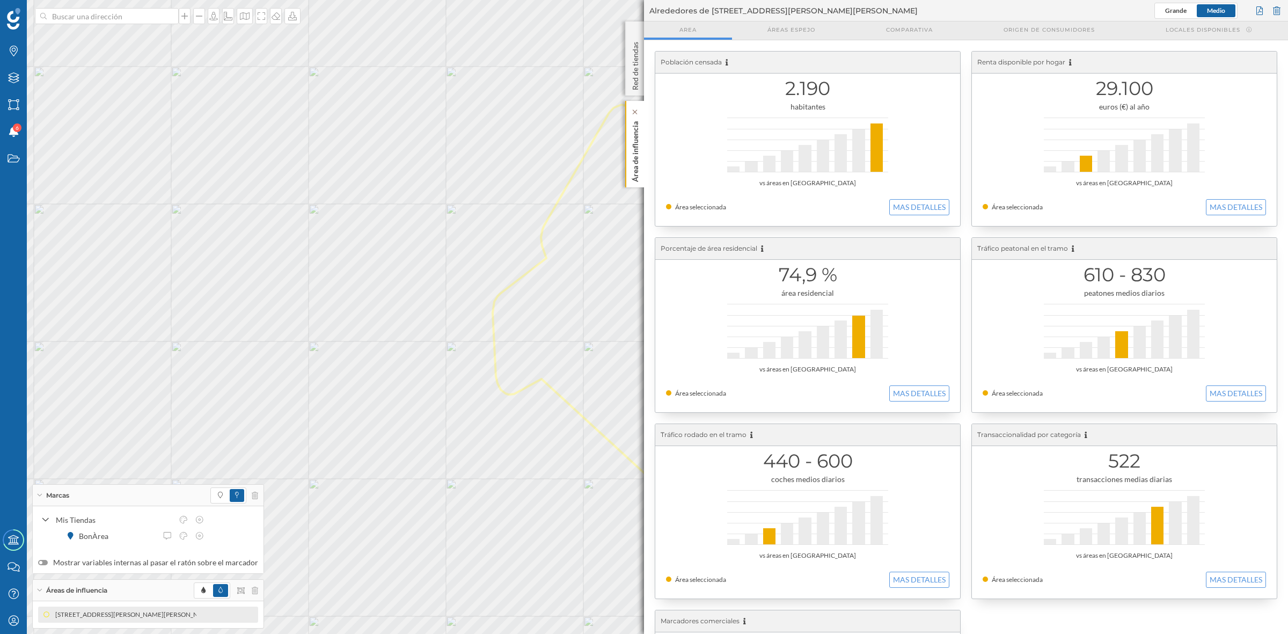
click at [634, 175] on p "Área de influencia" at bounding box center [635, 149] width 11 height 65
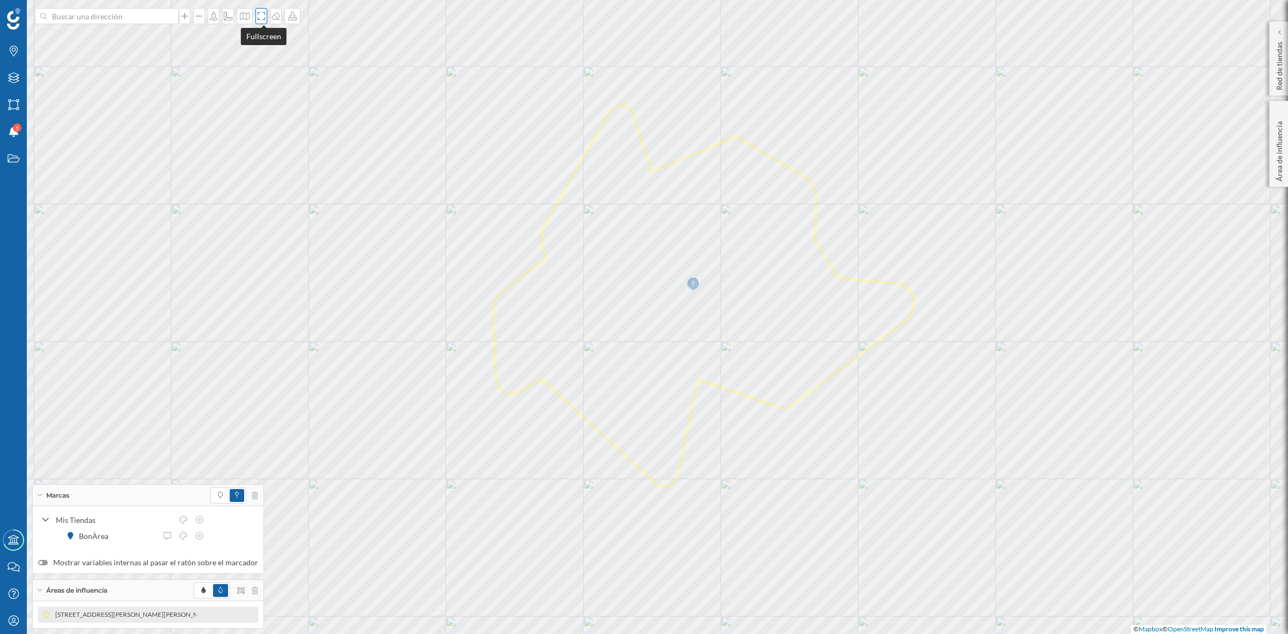
click at [262, 14] on icon at bounding box center [261, 16] width 11 height 9
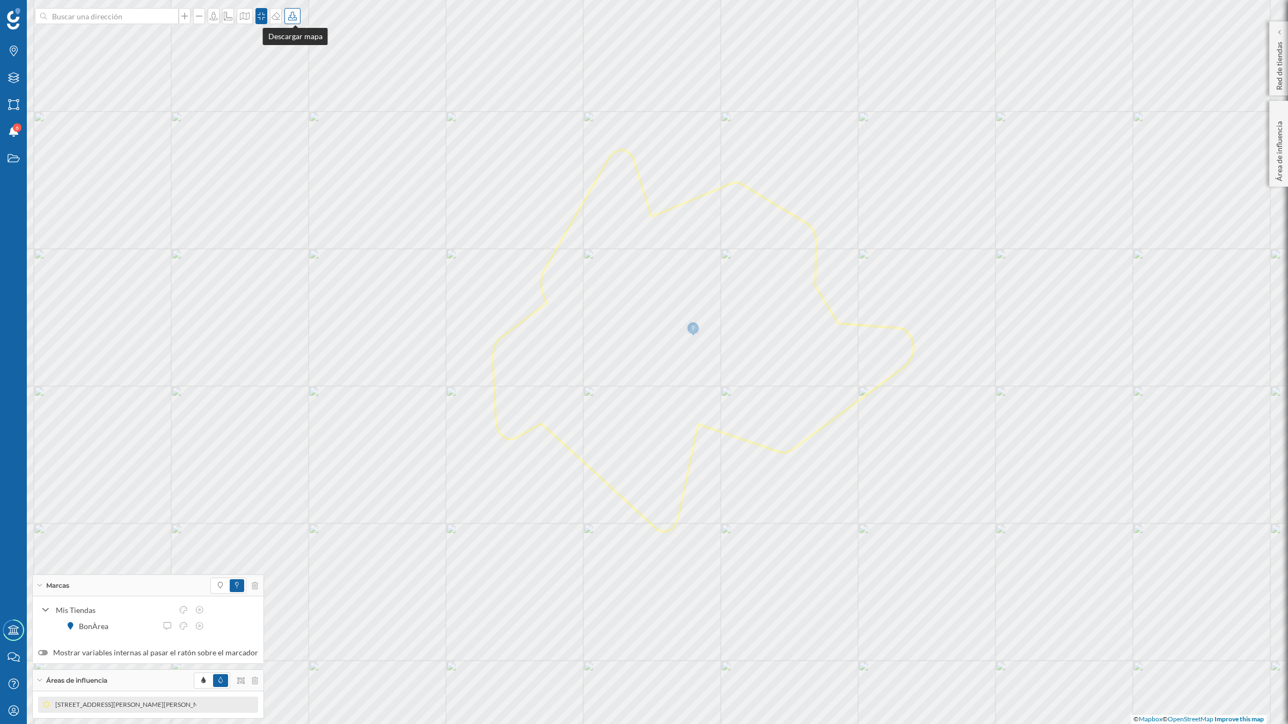
click at [298, 12] on icon at bounding box center [292, 16] width 11 height 9
click at [321, 76] on div "Descargar sin leyenda" at bounding box center [330, 78] width 76 height 11
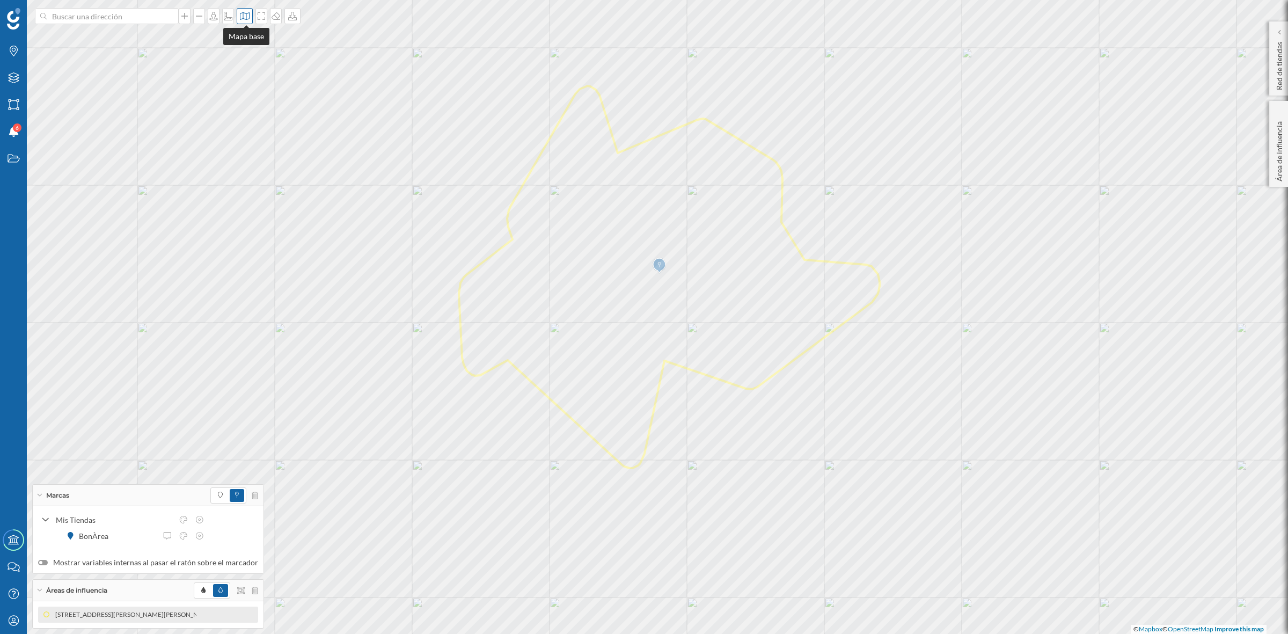
click at [240, 16] on icon at bounding box center [244, 16] width 11 height 9
click at [248, 57] on img at bounding box center [260, 71] width 32 height 38
click at [19, 57] on div "Marcas" at bounding box center [13, 51] width 27 height 27
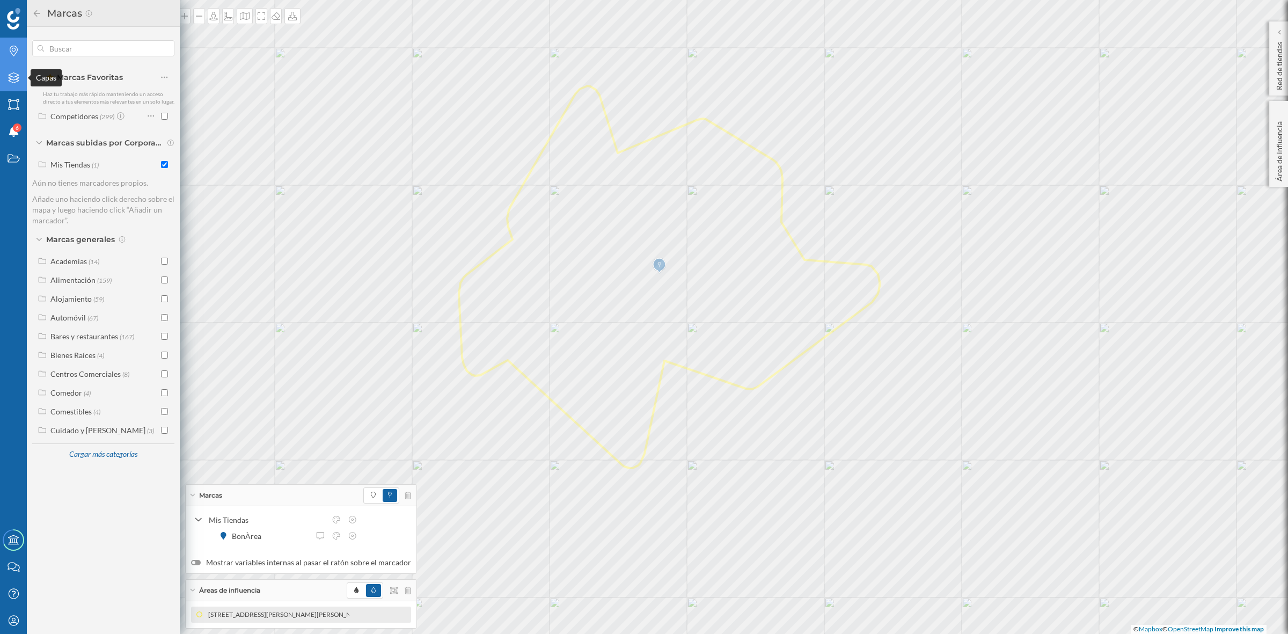
click at [8, 76] on icon "Capas" at bounding box center [13, 77] width 13 height 11
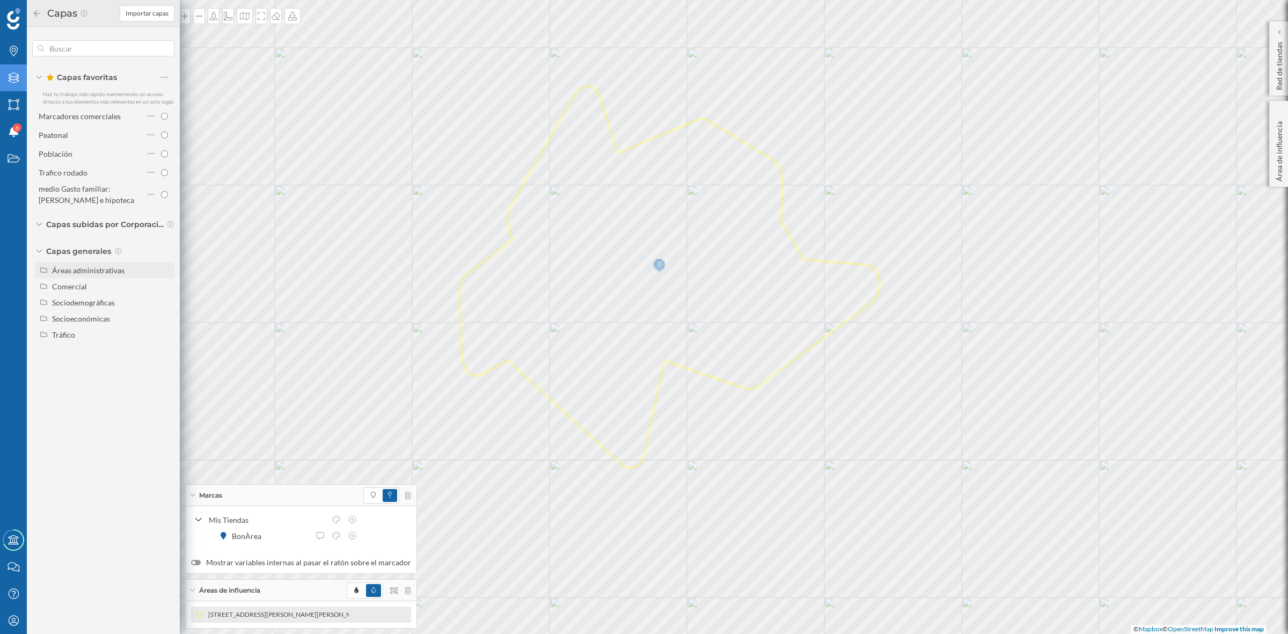
click at [90, 275] on div "Áreas administrativas" at bounding box center [105, 270] width 140 height 16
click at [166, 349] on input "Sección censal" at bounding box center [167, 350] width 7 height 7
radio input "true"
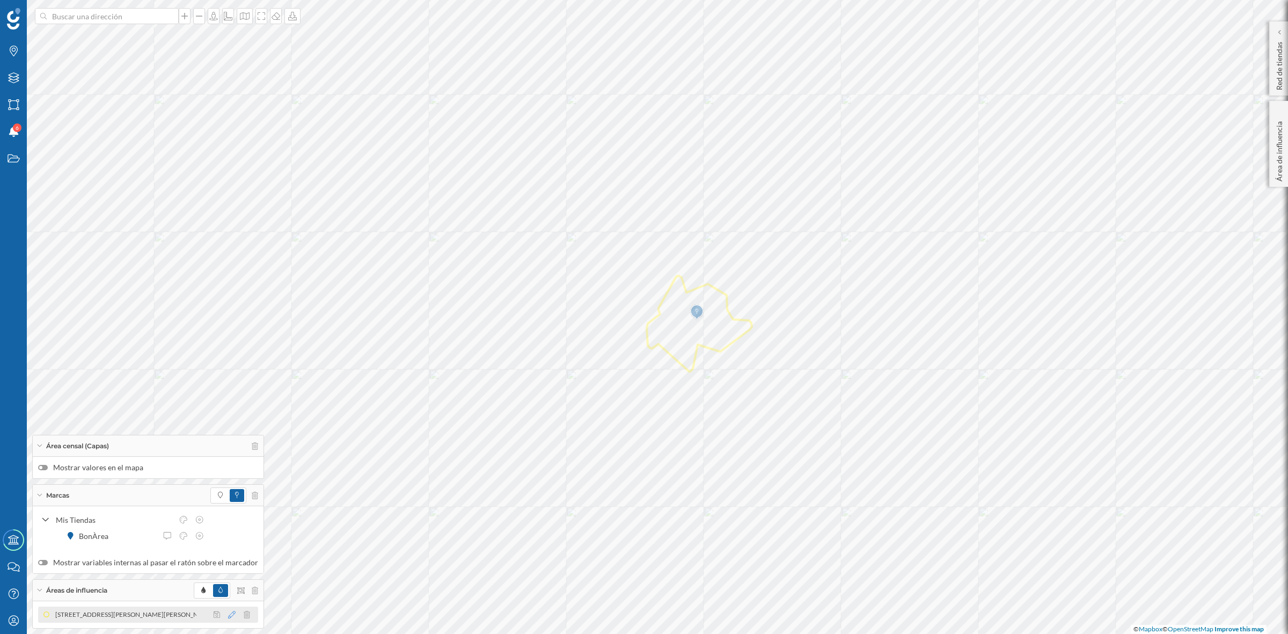
click at [229, 612] on icon at bounding box center [232, 615] width 8 height 8
click at [201, 536] on div at bounding box center [204, 538] width 11 height 11
click at [262, 14] on icon at bounding box center [261, 16] width 11 height 9
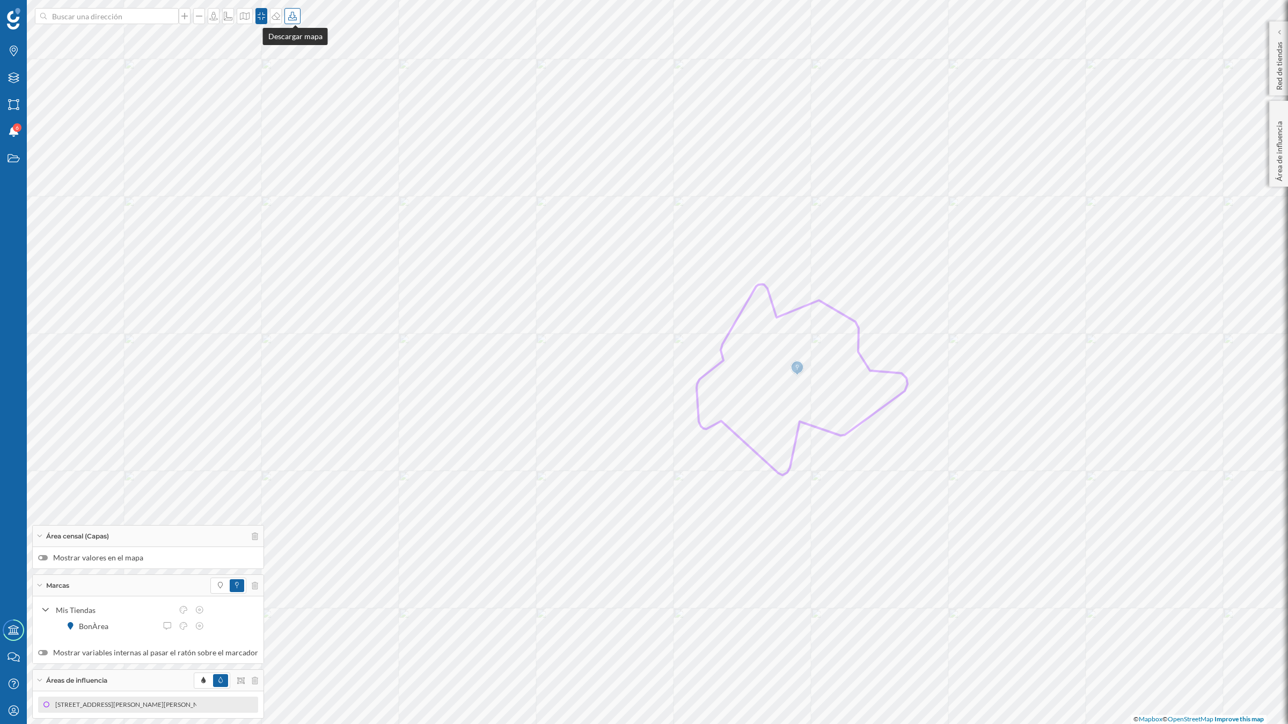
click at [295, 16] on icon at bounding box center [292, 16] width 11 height 9
click at [317, 76] on div "Descargar sin leyenda" at bounding box center [330, 78] width 76 height 11
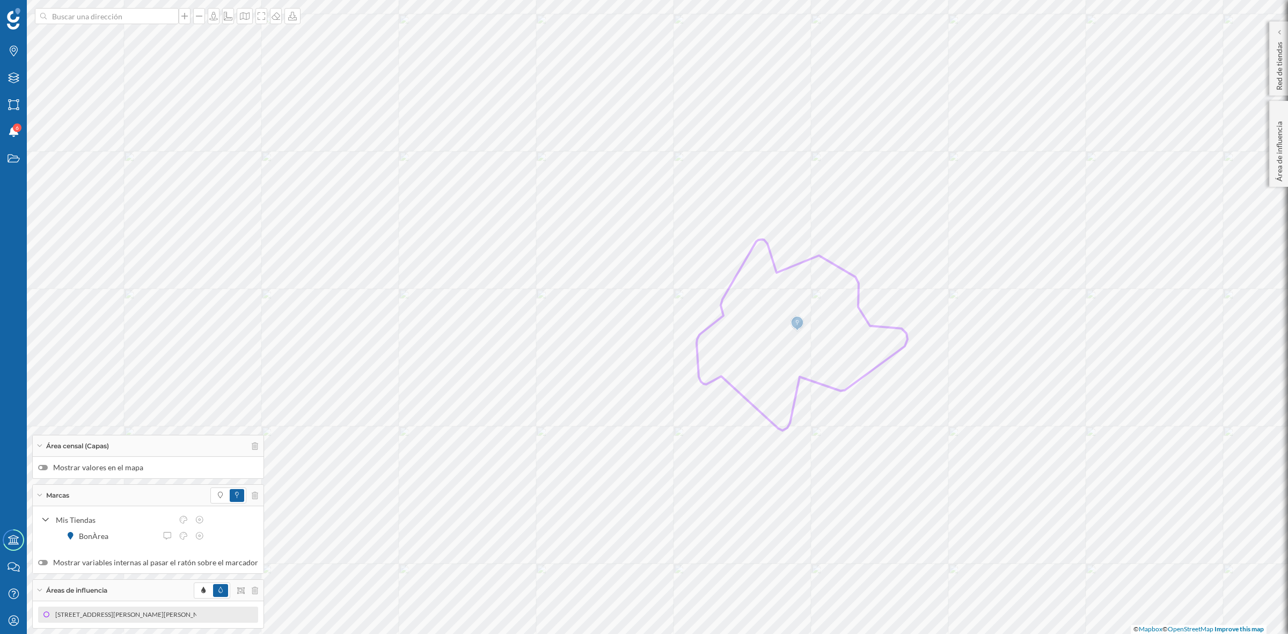
click at [44, 465] on div at bounding box center [43, 467] width 10 height 5
click at [0, 0] on input "Mostrar valores en el mapa" at bounding box center [0, 0] width 0 height 0
click at [252, 442] on icon at bounding box center [255, 446] width 6 height 8
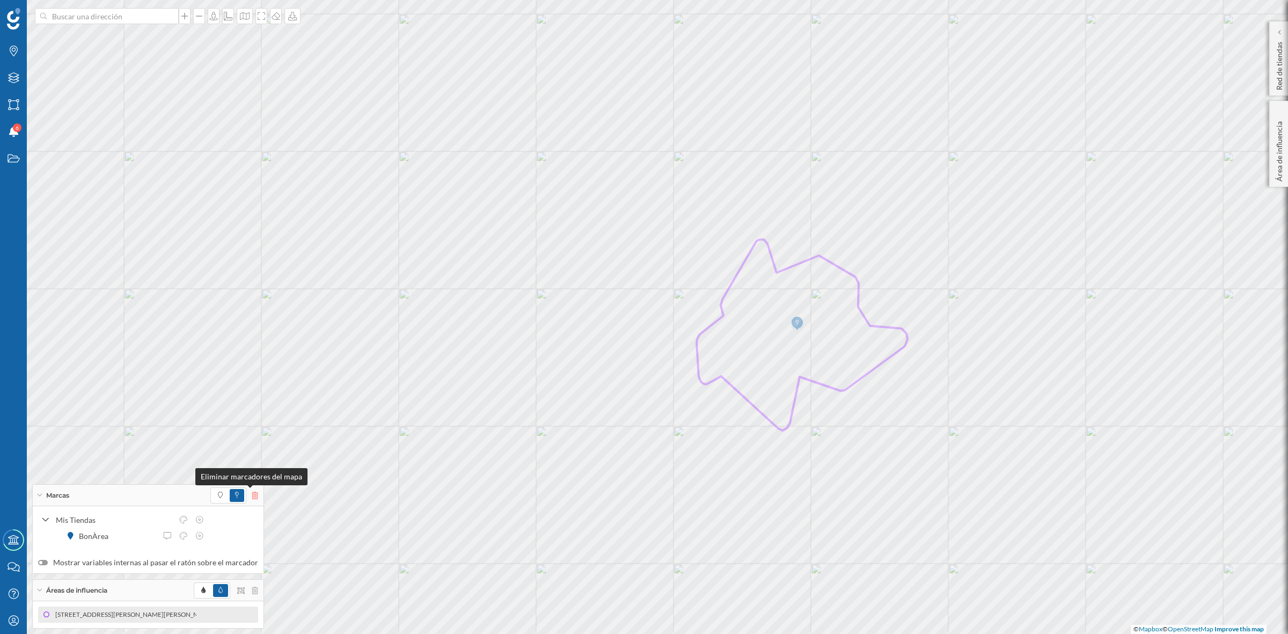
click at [252, 495] on icon at bounding box center [255, 496] width 6 height 8
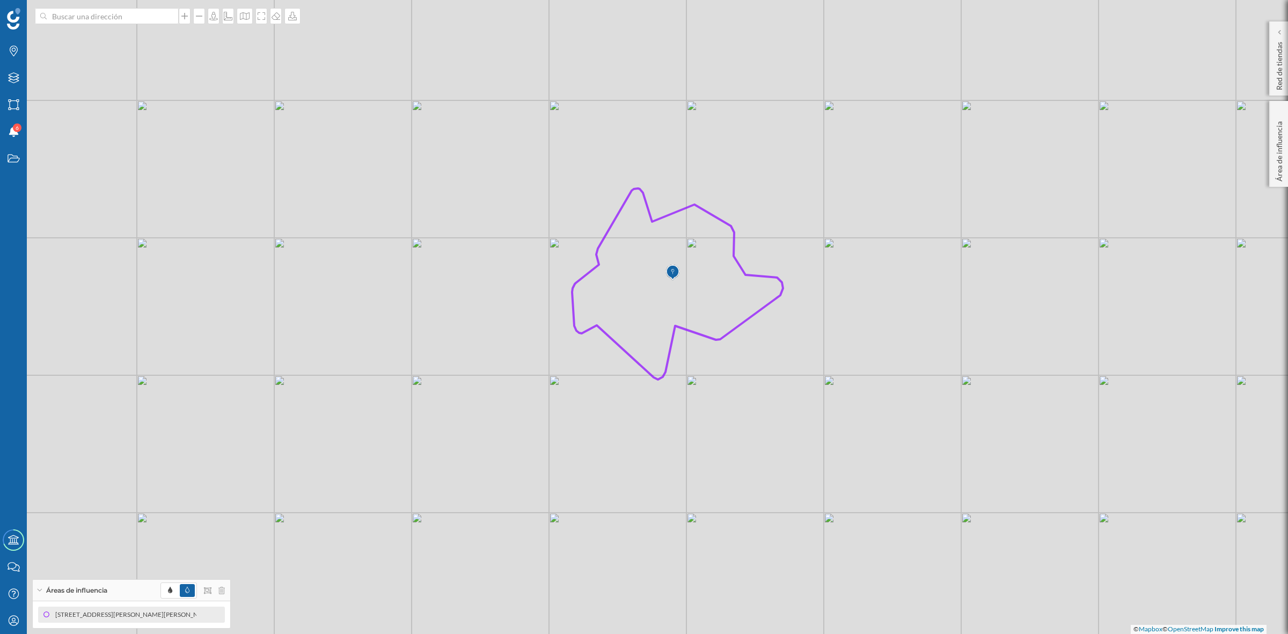
drag, startPoint x: 856, startPoint y: 498, endPoint x: 727, endPoint y: 445, distance: 139.1
click at [727, 445] on div "© Mapbox © OpenStreetMap Improve this map" at bounding box center [644, 317] width 1288 height 634
click at [13, 160] on icon "Estados" at bounding box center [13, 158] width 13 height 11
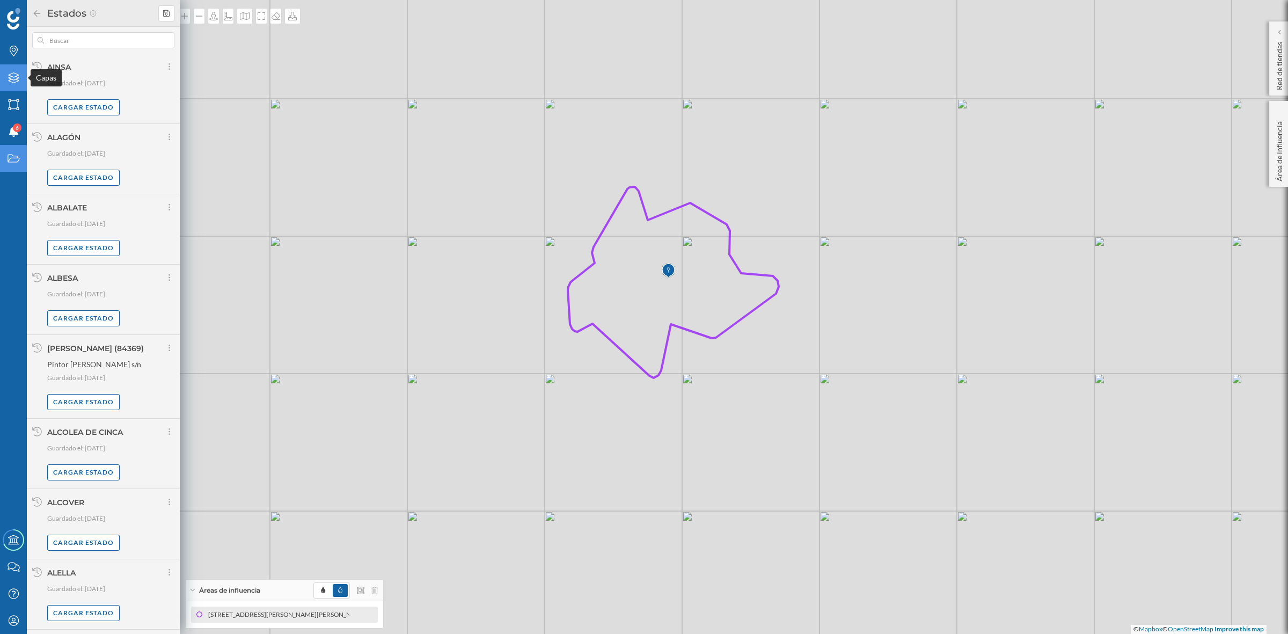
click at [9, 70] on div "Capas" at bounding box center [13, 77] width 27 height 27
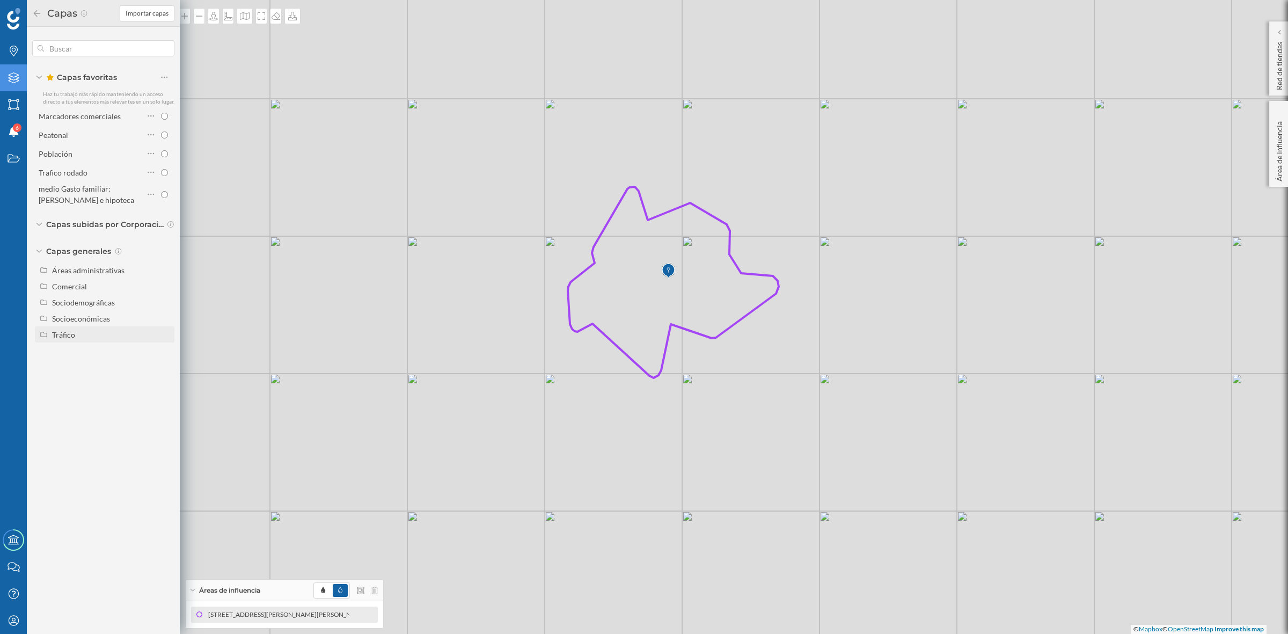
click at [86, 337] on div "Tráfico" at bounding box center [111, 334] width 119 height 11
click at [167, 365] on input "Peatonal" at bounding box center [167, 366] width 7 height 7
radio input "true"
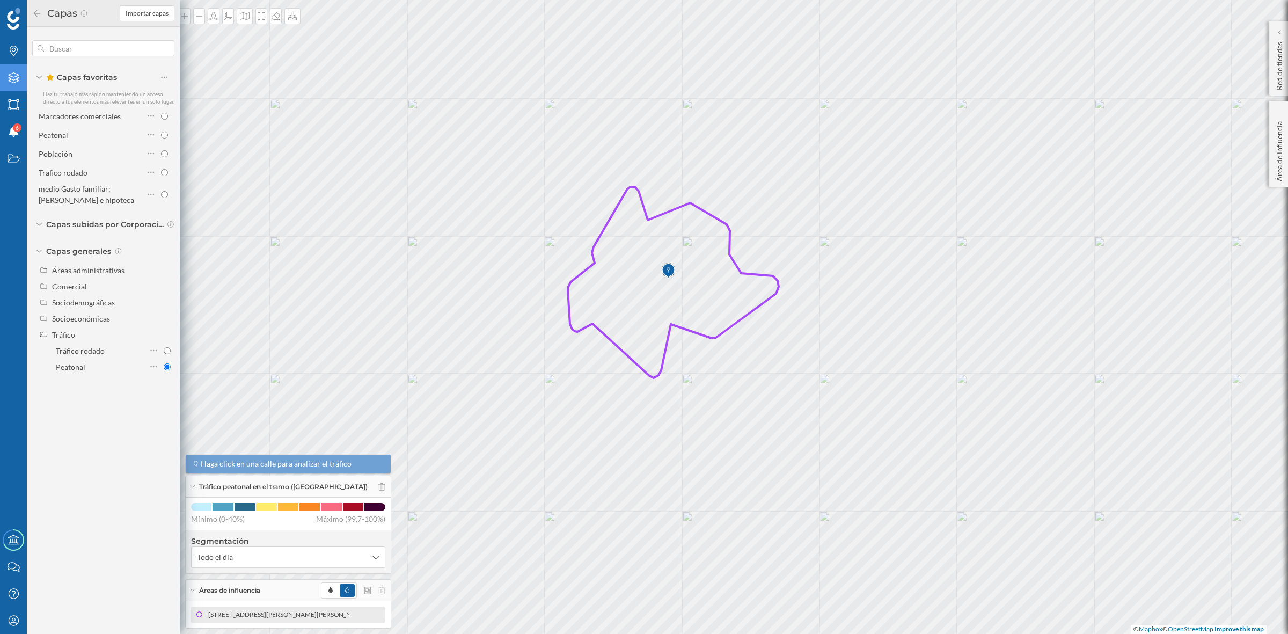
click at [34, 14] on icon at bounding box center [37, 14] width 10 height 8
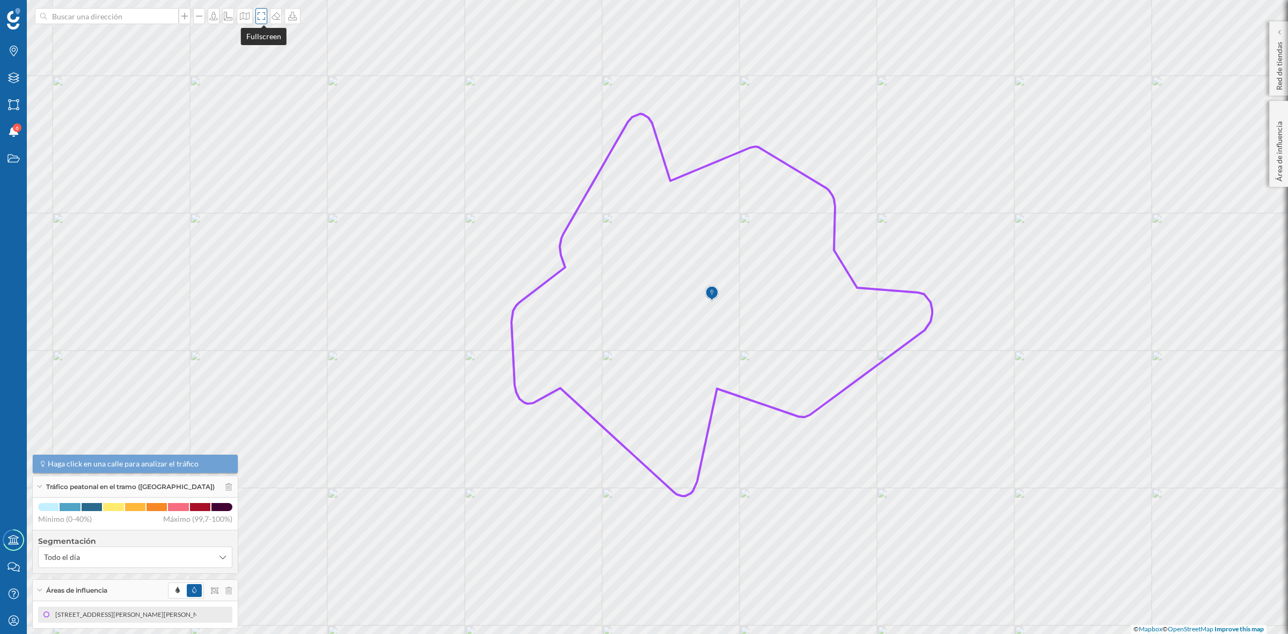
click at [260, 18] on icon at bounding box center [261, 16] width 11 height 9
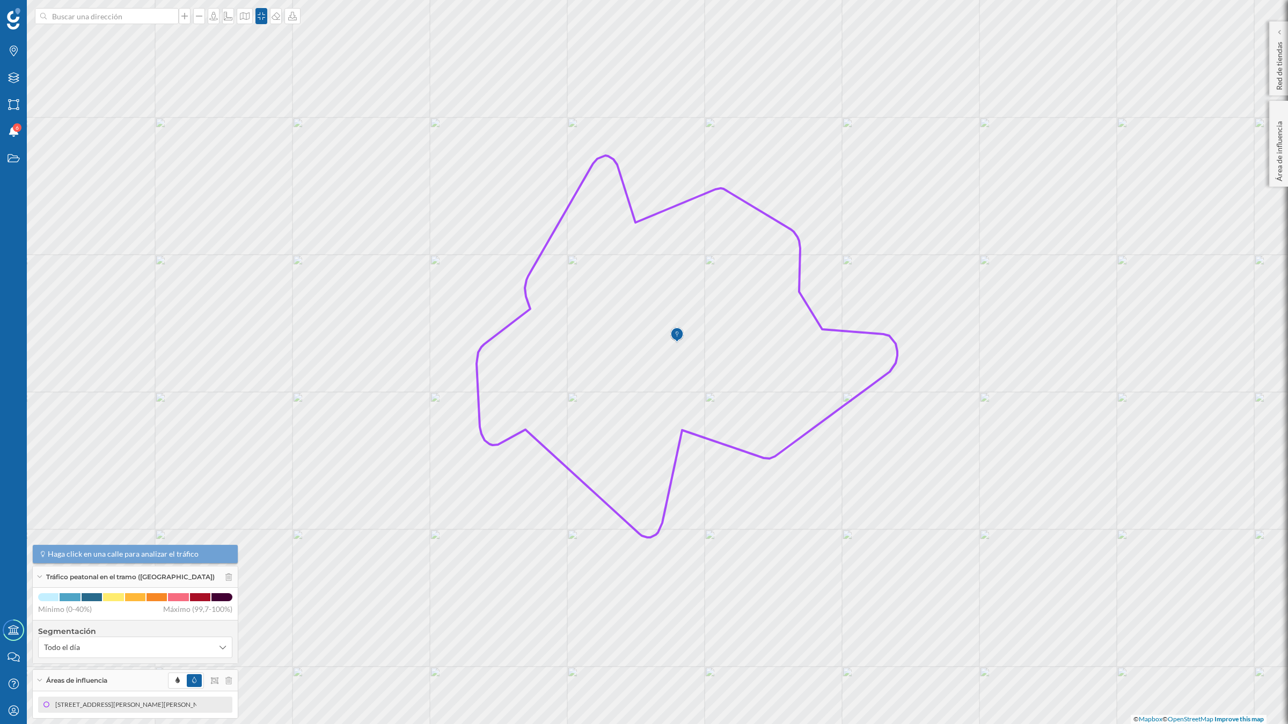
drag, startPoint x: 643, startPoint y: 420, endPoint x: 608, endPoint y: 417, distance: 35.0
click at [608, 417] on icon at bounding box center [687, 347] width 421 height 382
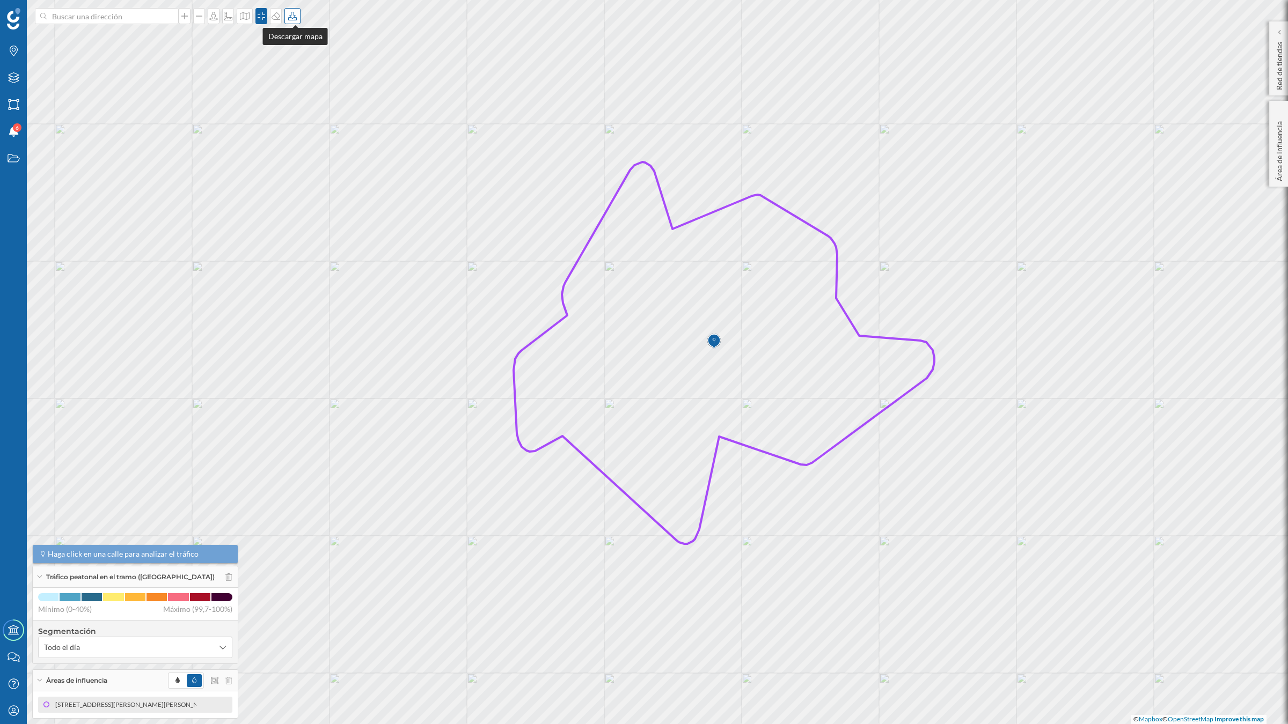
click at [296, 14] on icon at bounding box center [292, 16] width 9 height 9
click at [304, 74] on div "Descargar sin leyenda" at bounding box center [330, 78] width 76 height 11
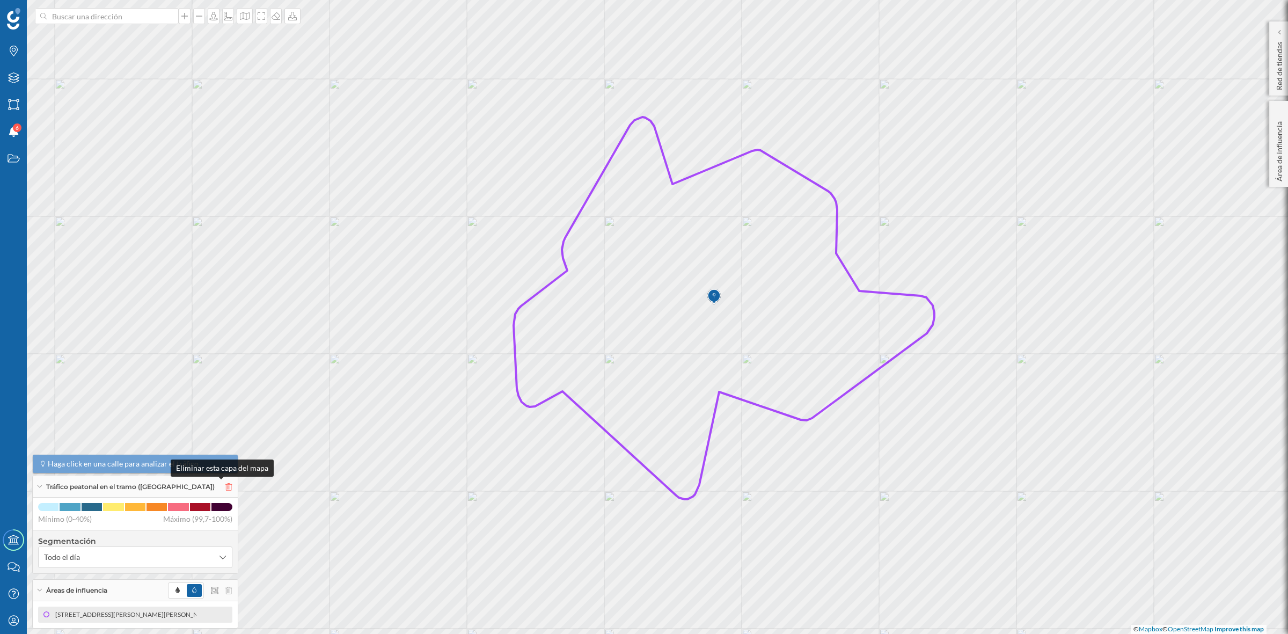
click at [225, 486] on icon at bounding box center [228, 487] width 6 height 8
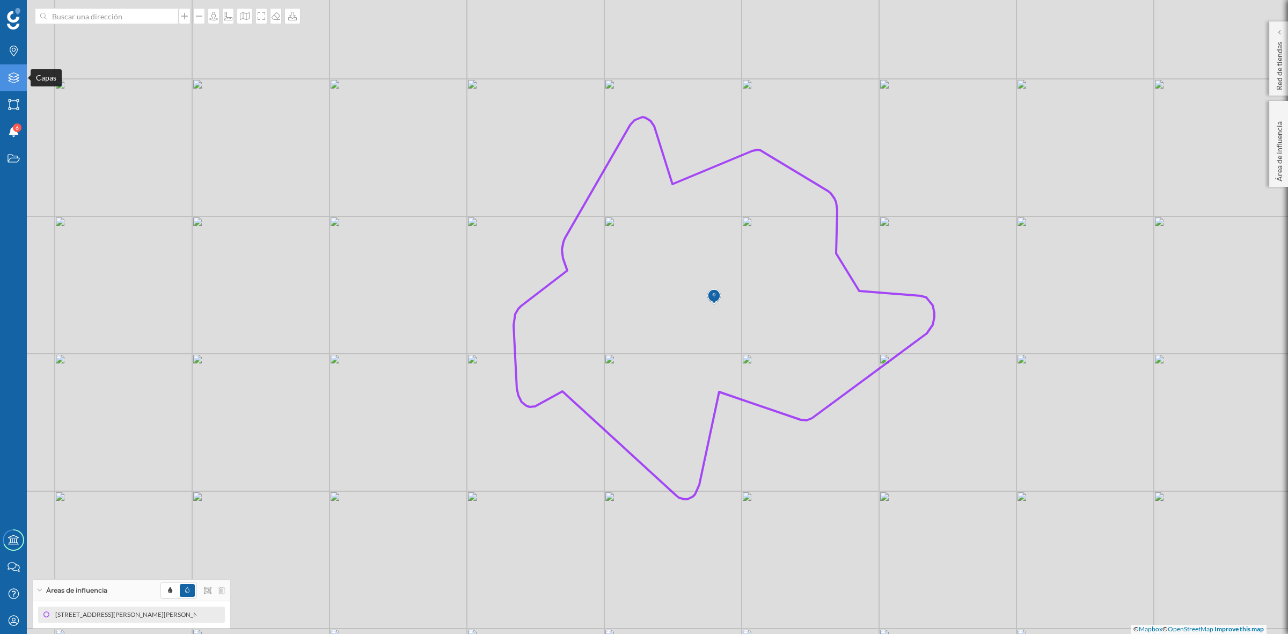
click at [11, 78] on icon "Capas" at bounding box center [13, 77] width 13 height 11
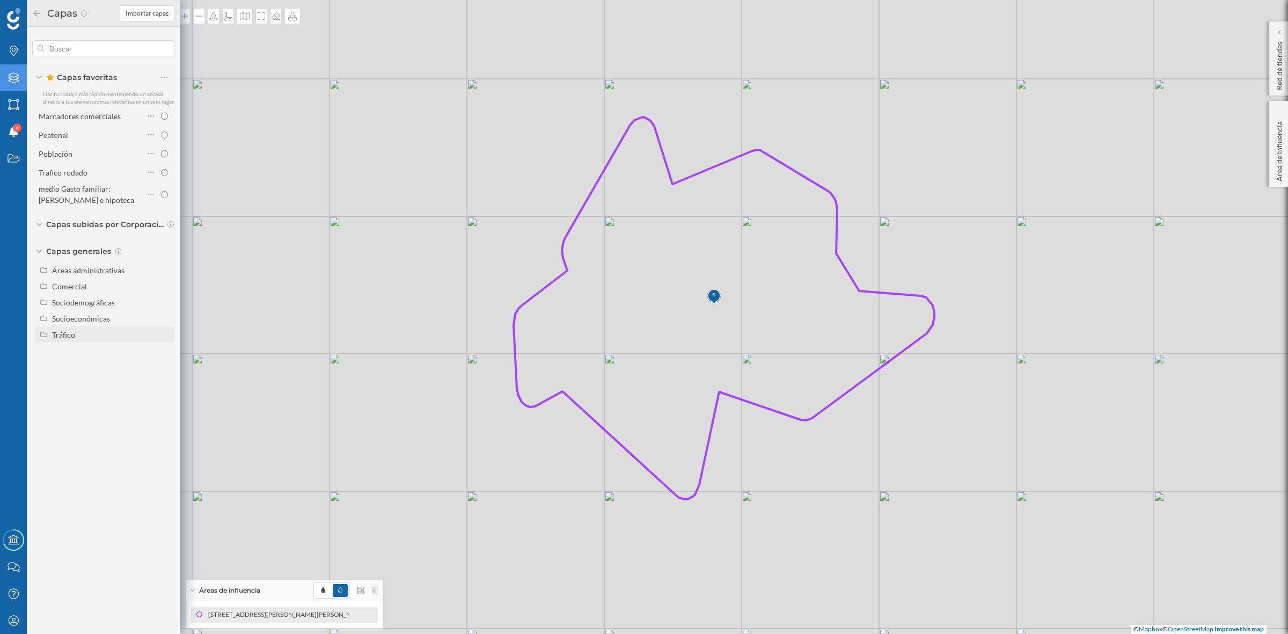
click at [62, 335] on div "Tráfico" at bounding box center [63, 334] width 23 height 9
click at [164, 350] on input "Tráfico rodado" at bounding box center [167, 350] width 7 height 7
radio input "true"
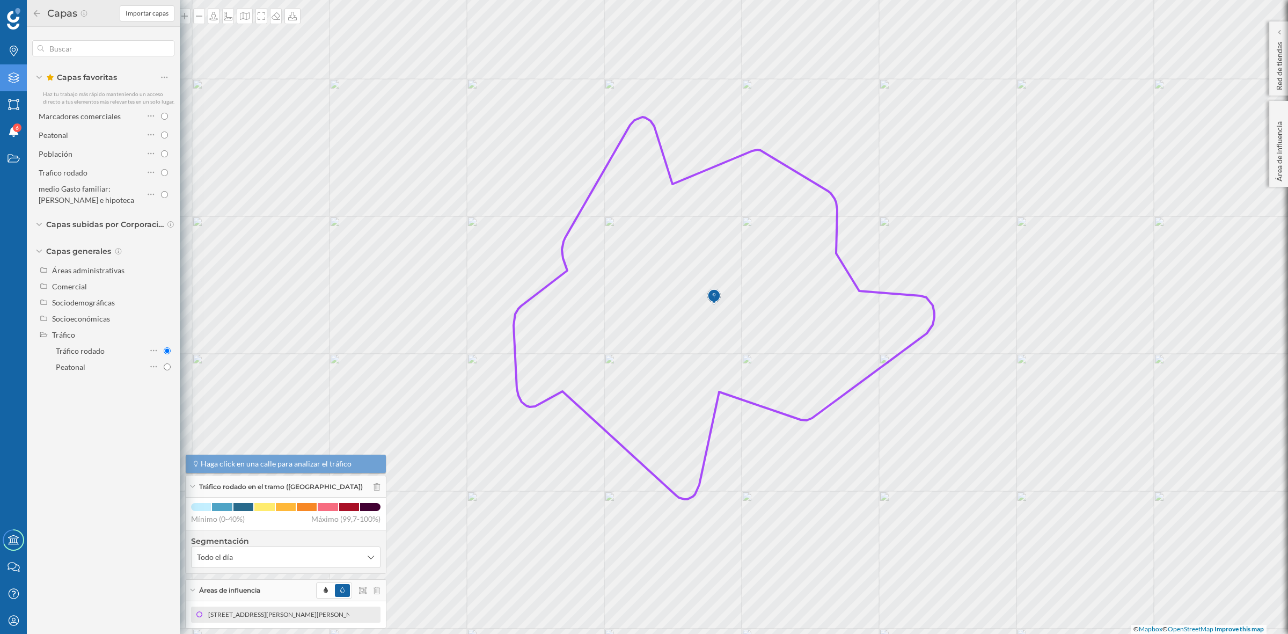
click at [33, 14] on icon at bounding box center [37, 14] width 10 height 8
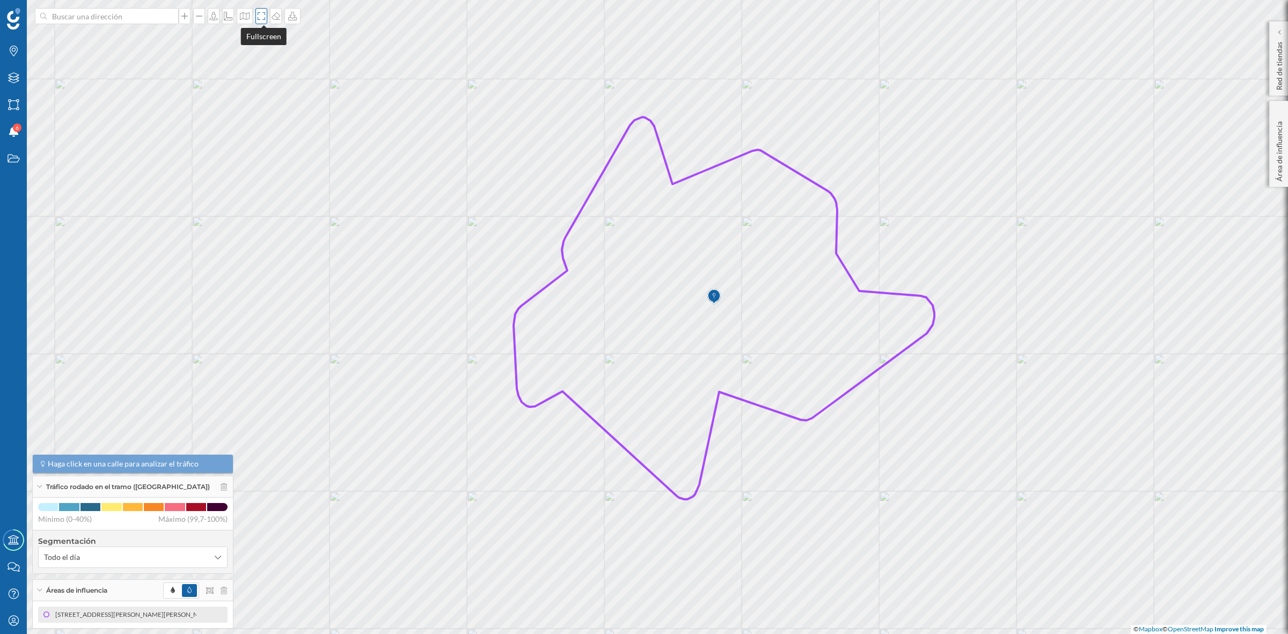
click at [266, 20] on div at bounding box center [261, 16] width 12 height 16
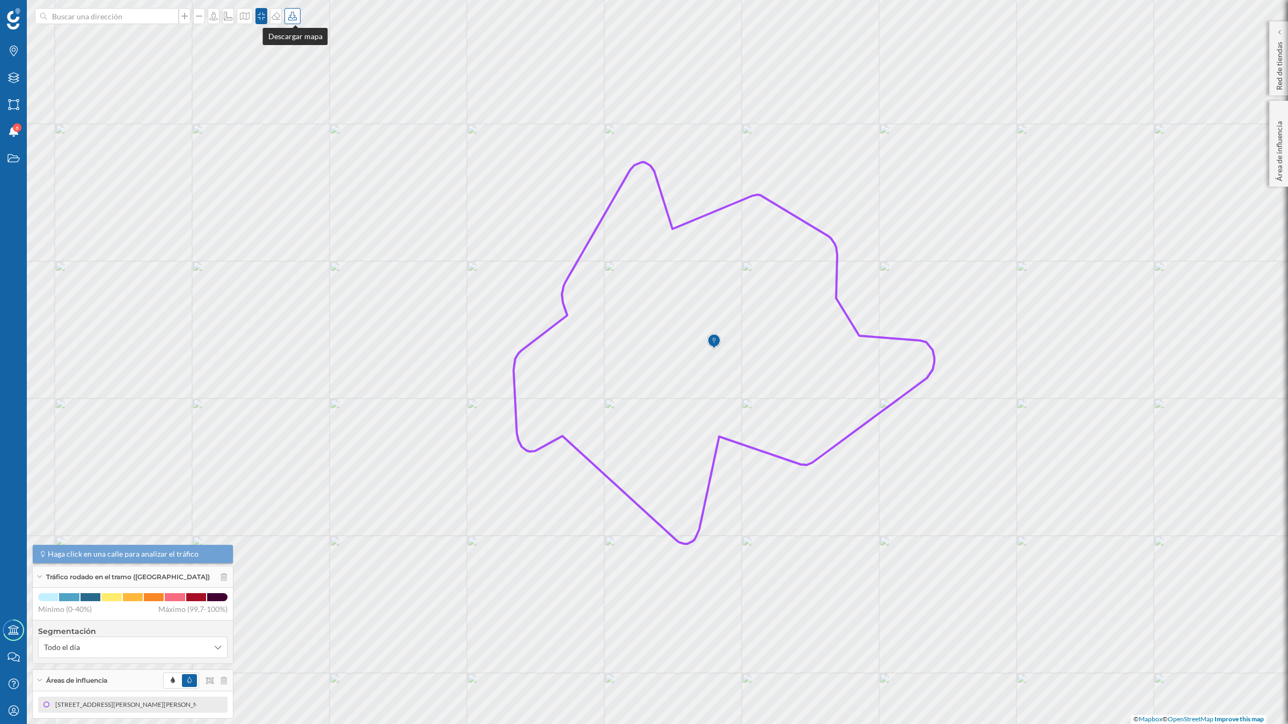
click at [295, 14] on icon at bounding box center [292, 16] width 11 height 9
click at [307, 78] on div "Descargar sin leyenda" at bounding box center [330, 78] width 76 height 11
